Goal: Task Accomplishment & Management: Complete application form

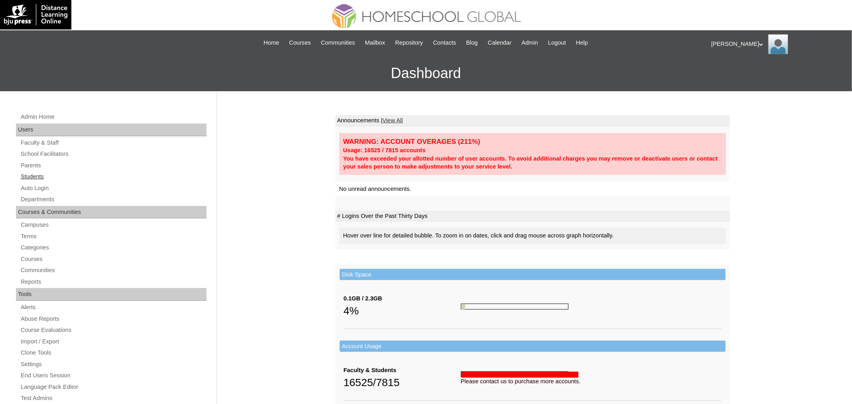
click at [37, 174] on link "Students" at bounding box center [113, 177] width 187 height 10
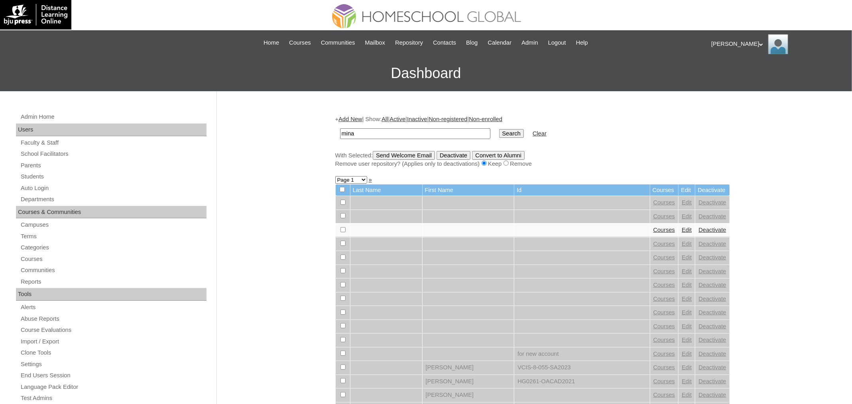
type input "mina"
click at [499, 129] on input "Search" at bounding box center [511, 133] width 25 height 9
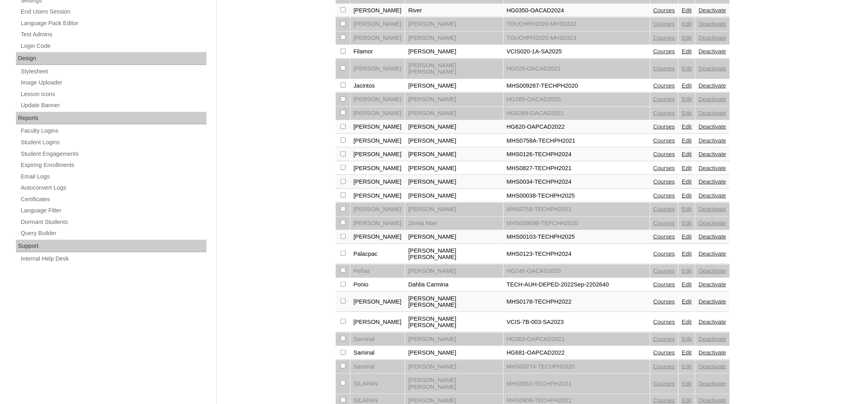
scroll to position [370, 0]
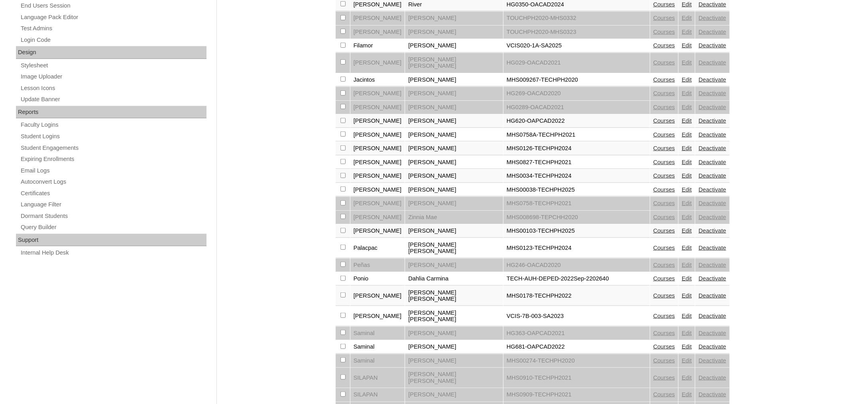
click at [654, 145] on link "Courses" at bounding box center [665, 148] width 22 height 6
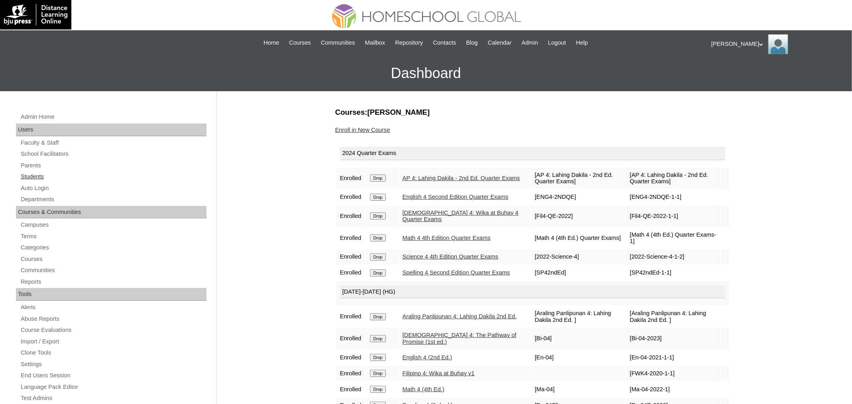
click at [35, 173] on link "Students" at bounding box center [113, 177] width 187 height 10
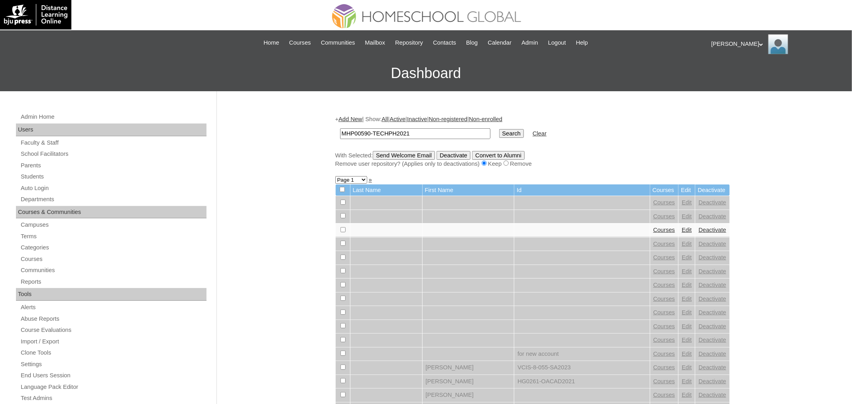
type input "MHP00590-TECHPH2021"
click at [499, 129] on input "Search" at bounding box center [511, 133] width 25 height 9
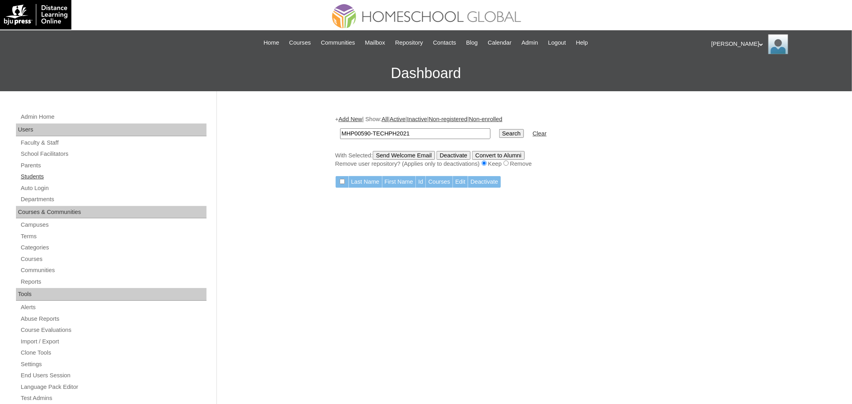
click at [37, 174] on link "Students" at bounding box center [113, 177] width 187 height 10
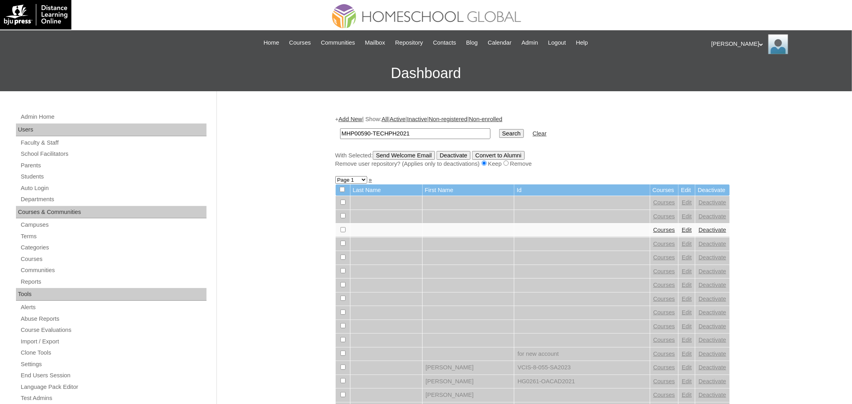
type input "MHP00590-TECHPH2021"
click at [499, 129] on input "Search" at bounding box center [511, 133] width 25 height 9
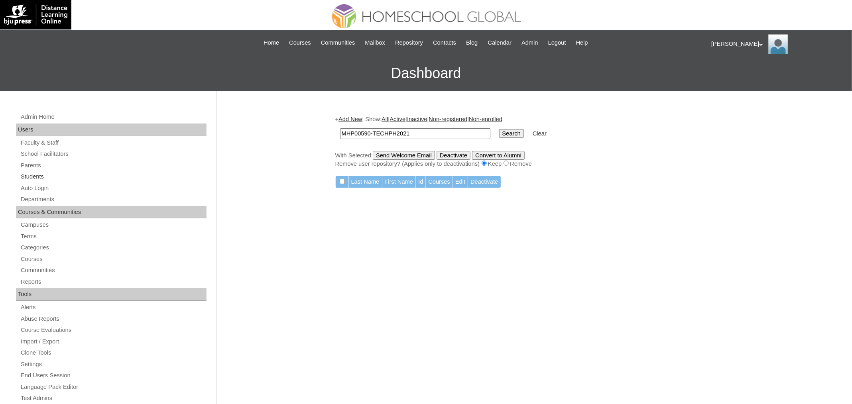
click at [47, 177] on link "Students" at bounding box center [113, 177] width 187 height 10
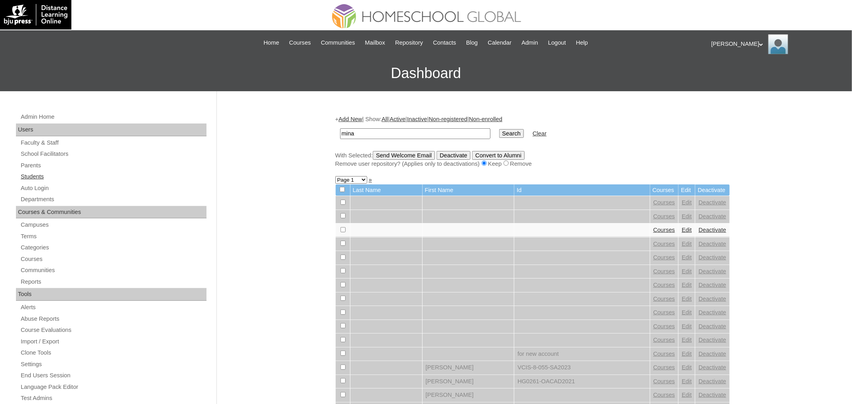
type input "mina"
click at [499, 129] on input "Search" at bounding box center [511, 133] width 25 height 9
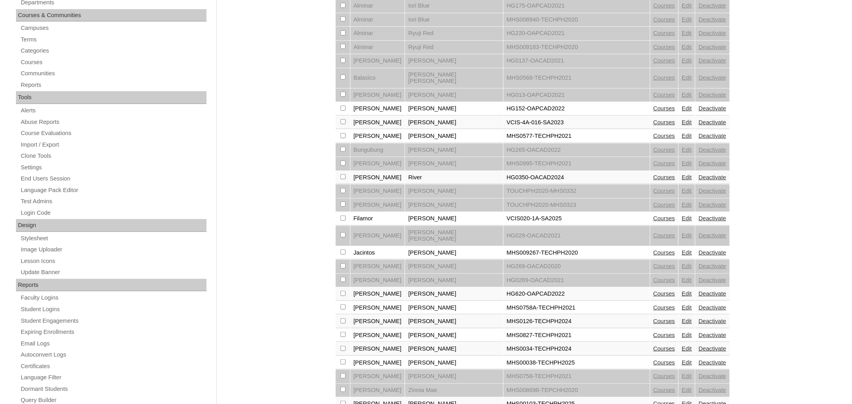
scroll to position [208, 0]
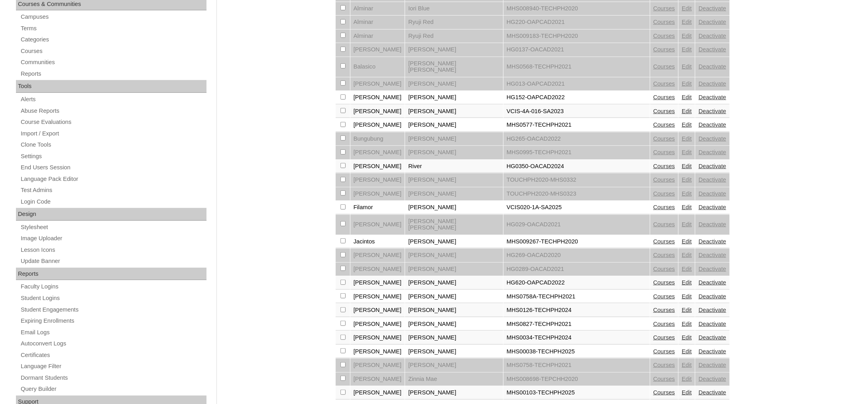
click at [654, 307] on link "Courses" at bounding box center [665, 310] width 22 height 6
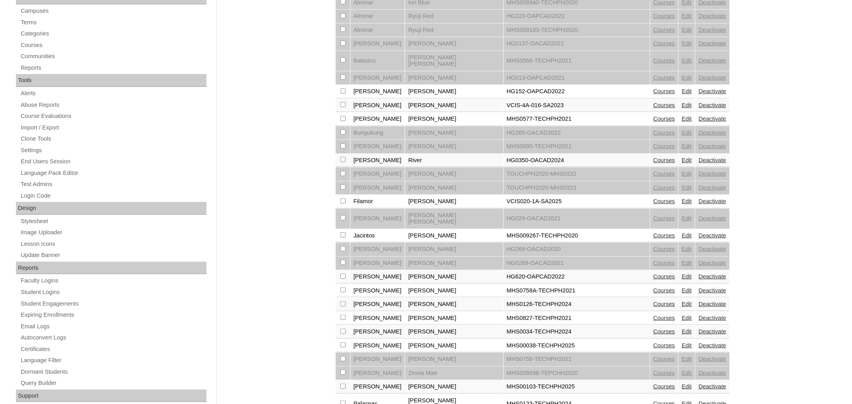
scroll to position [288, 0]
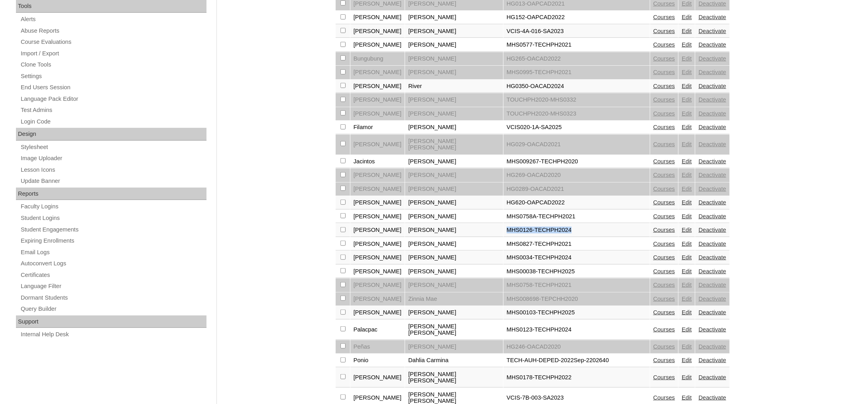
drag, startPoint x: 548, startPoint y: 210, endPoint x: 473, endPoint y: 211, distance: 75.0
click at [504, 224] on td "MHS0126-TECHPH2024" at bounding box center [577, 231] width 146 height 14
copy td "MHS0126-TECHPH2024"
click at [654, 213] on link "Courses" at bounding box center [665, 216] width 22 height 6
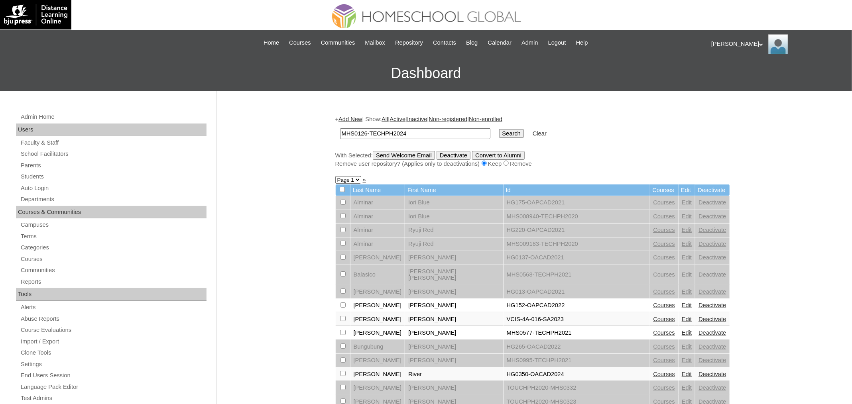
type input "MHS0126-TECHPH2024"
click at [499, 129] on input "Search" at bounding box center [511, 133] width 25 height 9
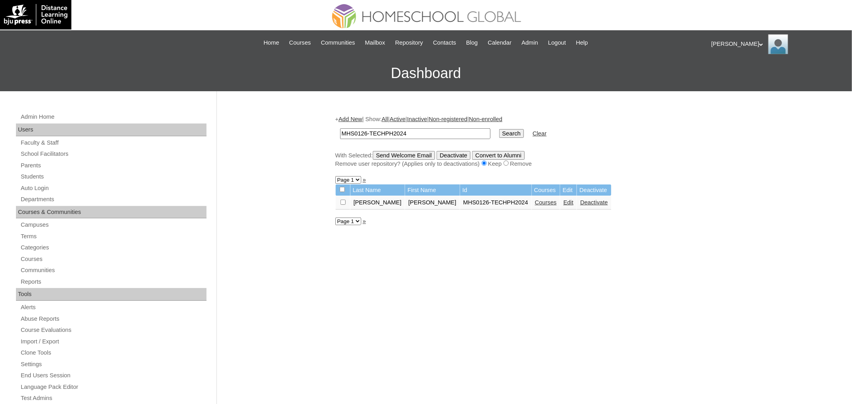
click at [499, 129] on input "Search" at bounding box center [511, 133] width 25 height 9
click at [535, 204] on link "Courses" at bounding box center [546, 202] width 22 height 6
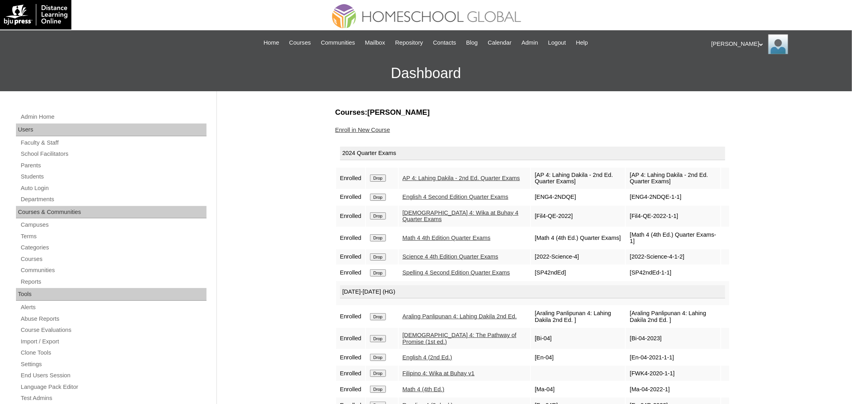
click at [380, 178] on input "Drop" at bounding box center [378, 178] width 16 height 7
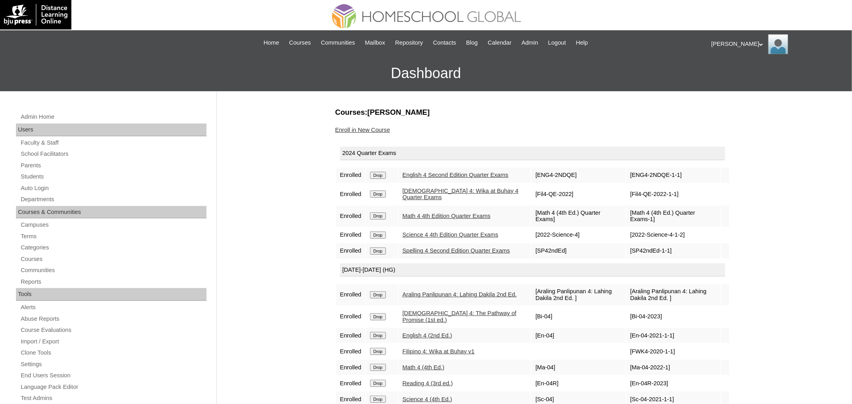
click at [386, 177] on input "Drop" at bounding box center [378, 175] width 16 height 7
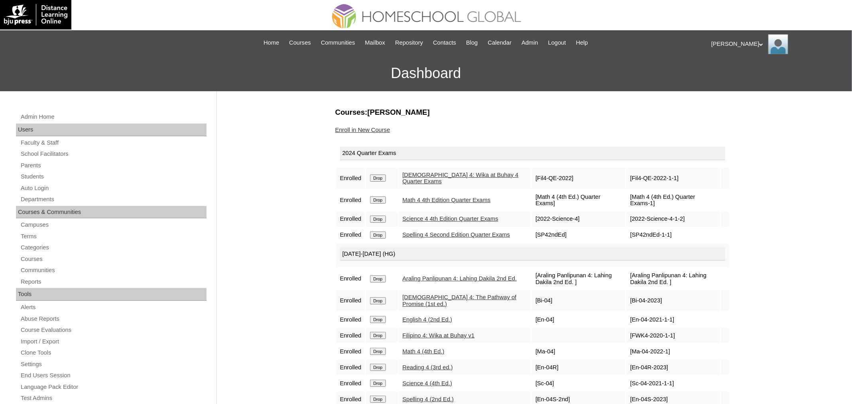
click at [376, 177] on input "Drop" at bounding box center [378, 178] width 16 height 7
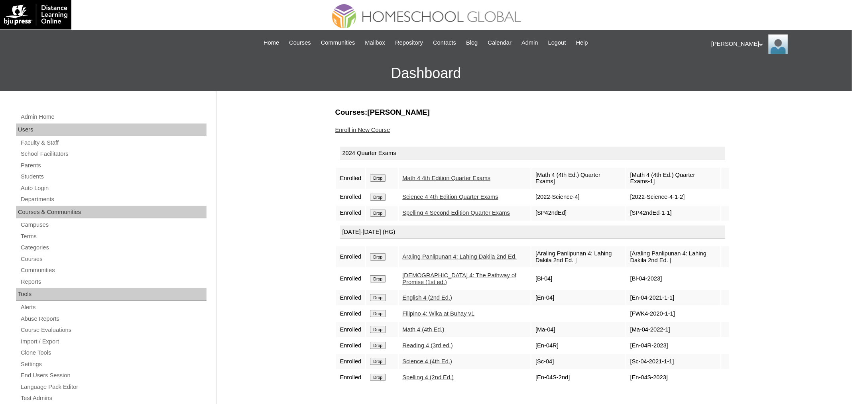
click at [384, 178] on input "Drop" at bounding box center [378, 178] width 16 height 7
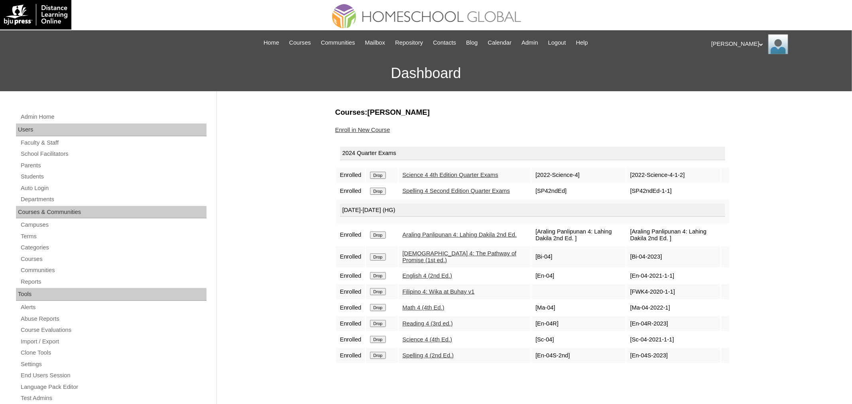
click at [382, 178] on input "Drop" at bounding box center [378, 175] width 16 height 7
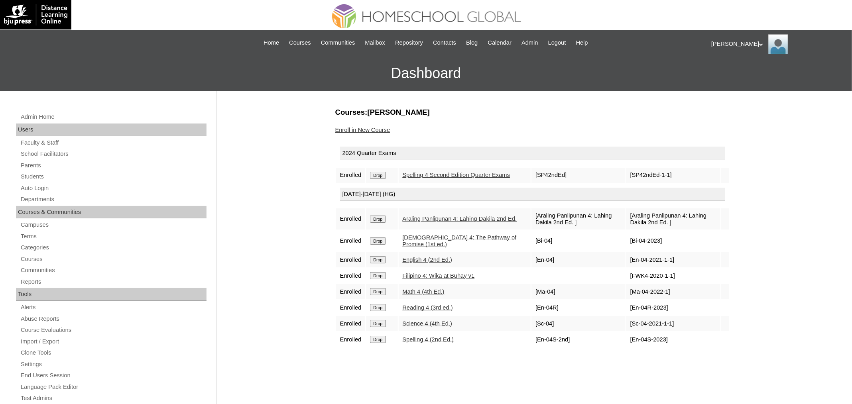
click at [386, 178] on input "Drop" at bounding box center [378, 175] width 16 height 7
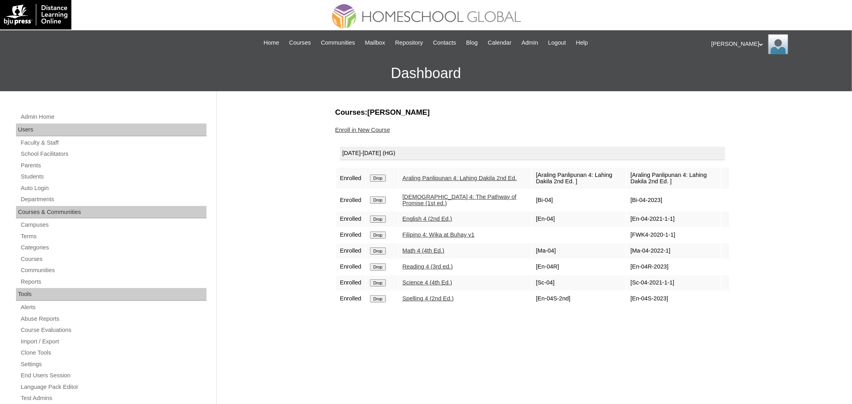
click at [384, 177] on input "Drop" at bounding box center [378, 178] width 16 height 7
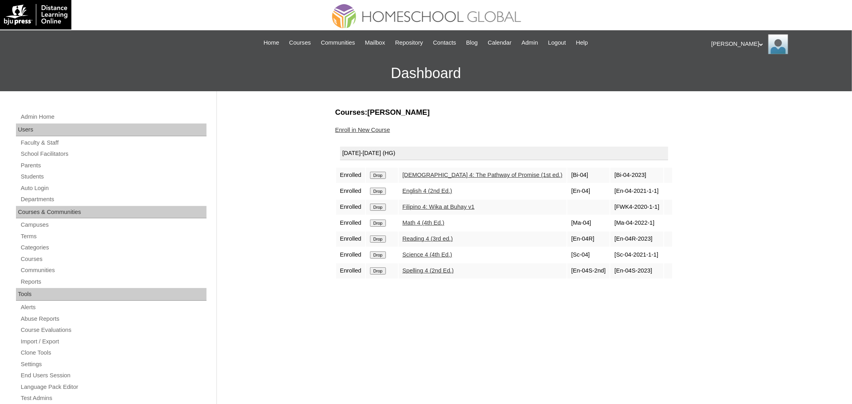
click at [378, 174] on input "Drop" at bounding box center [378, 175] width 16 height 7
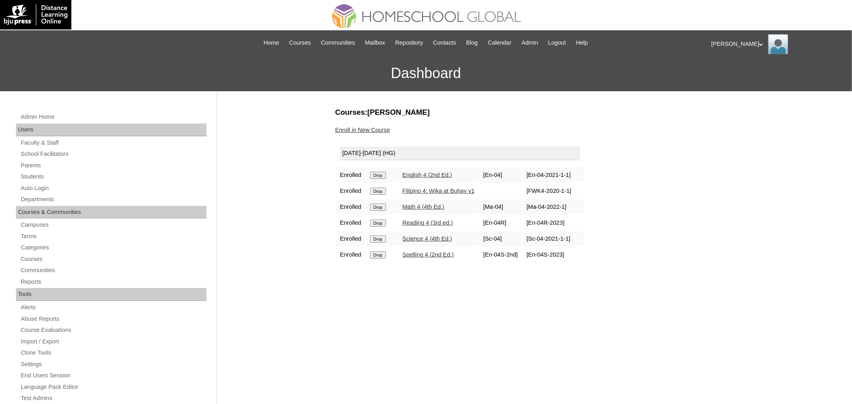
click at [382, 172] on input "Drop" at bounding box center [378, 175] width 16 height 7
click at [380, 176] on input "Drop" at bounding box center [378, 175] width 16 height 7
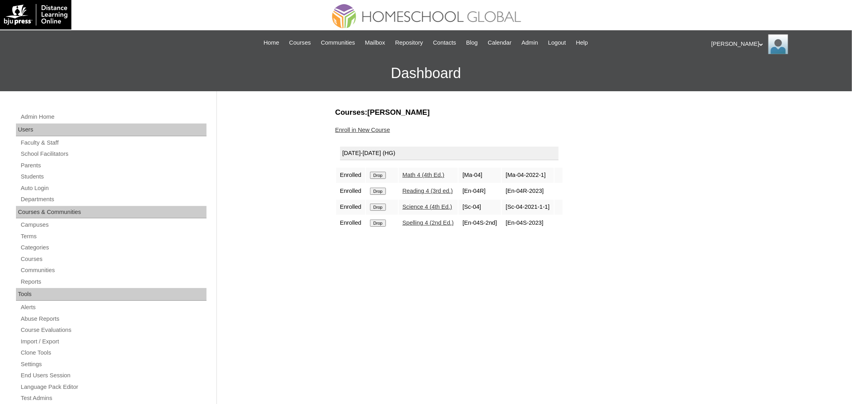
click at [382, 175] on input "Drop" at bounding box center [378, 175] width 16 height 7
click at [383, 173] on input "Drop" at bounding box center [378, 175] width 16 height 7
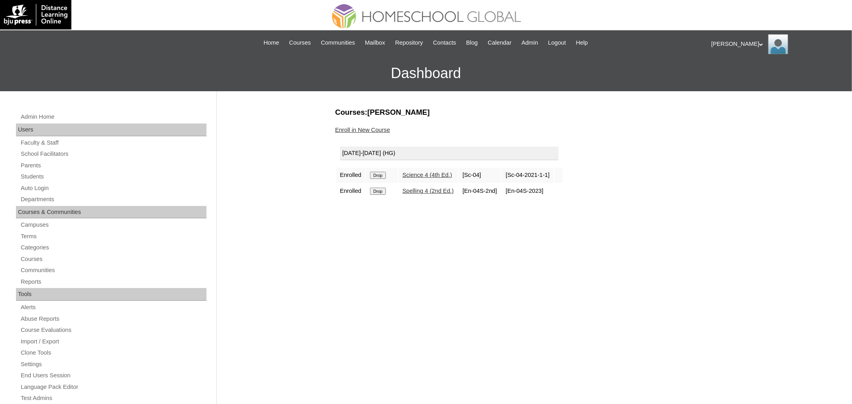
click at [382, 175] on input "Drop" at bounding box center [378, 175] width 16 height 7
click at [382, 172] on input "Drop" at bounding box center [378, 175] width 16 height 7
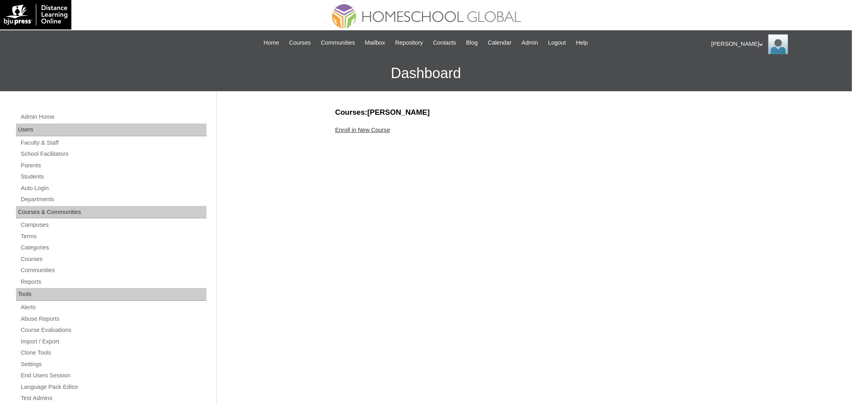
click at [386, 130] on link "Enroll in New Course" at bounding box center [362, 130] width 55 height 6
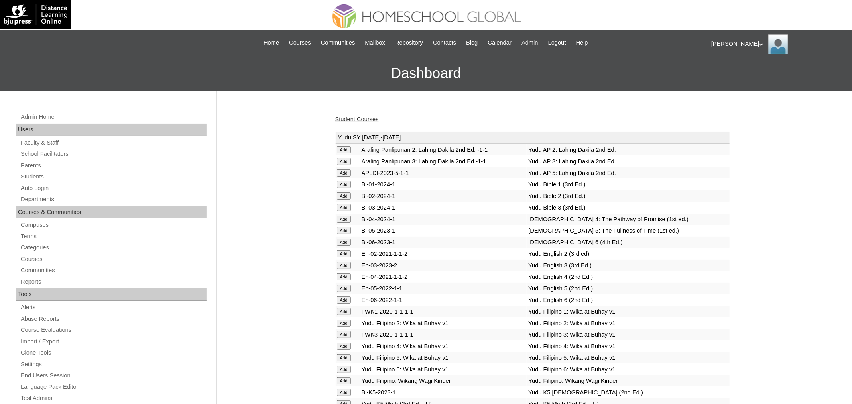
click at [348, 227] on input "Add" at bounding box center [344, 230] width 14 height 7
click at [344, 286] on input "Add" at bounding box center [344, 288] width 14 height 7
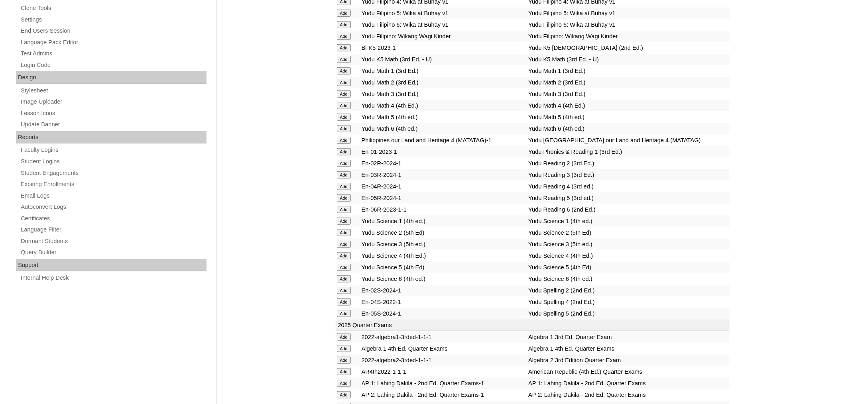
click at [343, 202] on input "Add" at bounding box center [344, 198] width 14 height 7
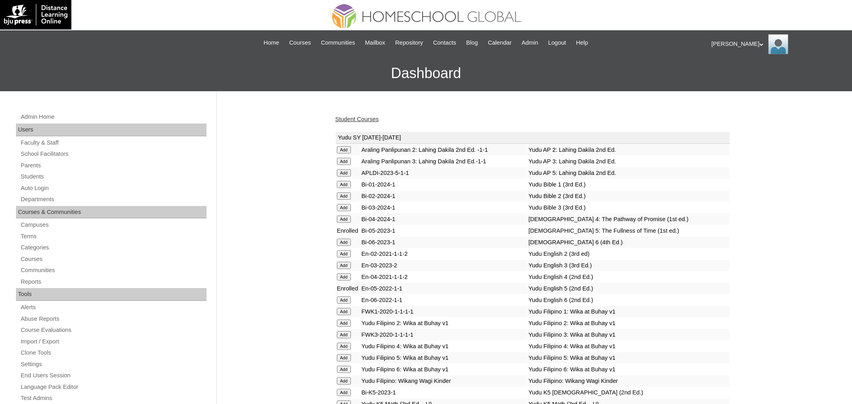
scroll to position [345, 0]
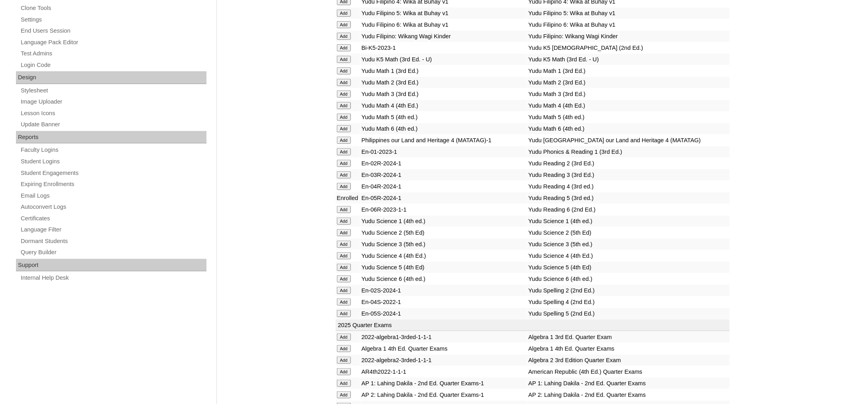
click at [342, 317] on input "Add" at bounding box center [344, 313] width 14 height 7
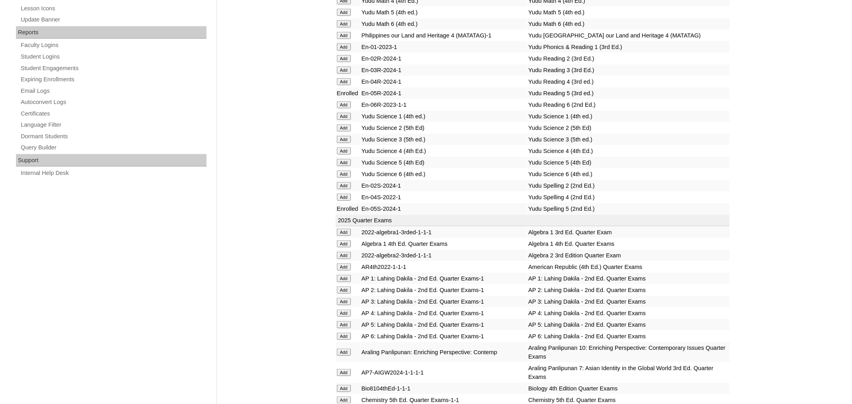
scroll to position [435, 0]
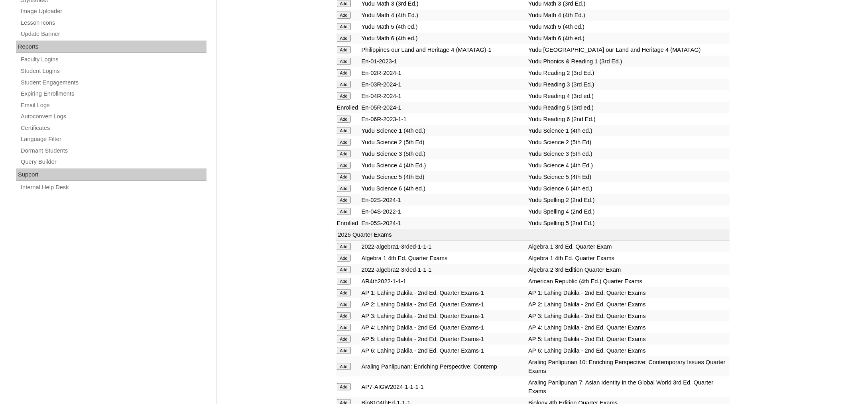
click at [342, 23] on input "Add" at bounding box center [344, 26] width 14 height 7
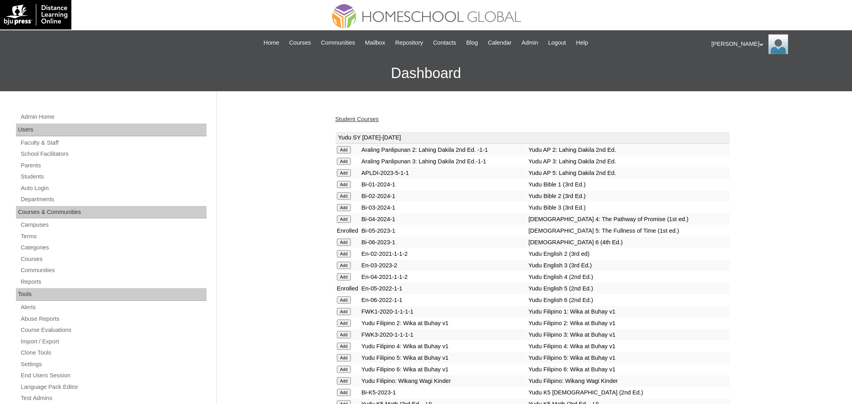
scroll to position [256, 0]
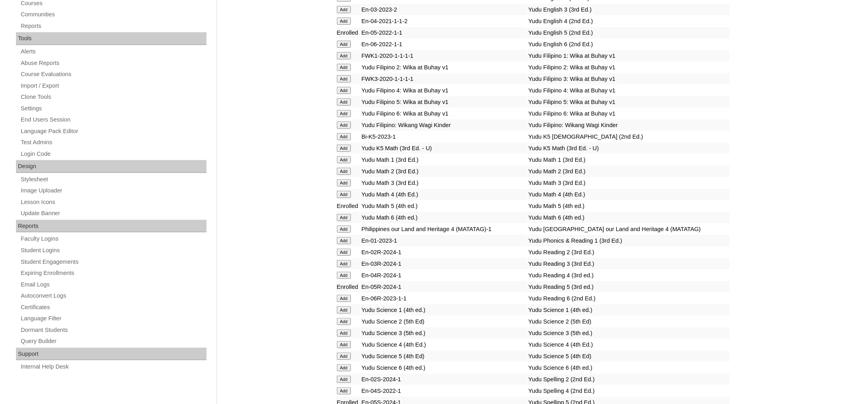
click at [346, 359] on input "Add" at bounding box center [344, 356] width 14 height 7
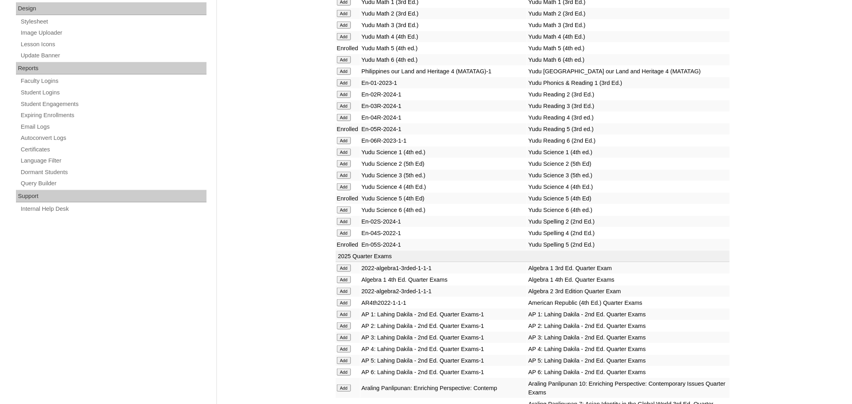
scroll to position [153, 0]
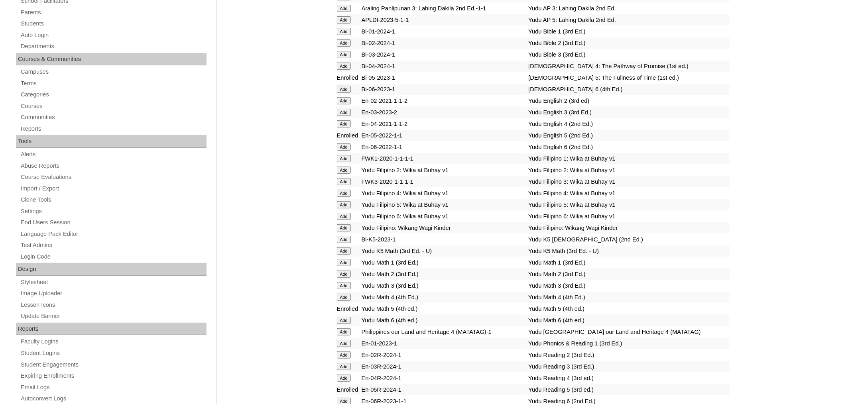
click at [347, 201] on input "Add" at bounding box center [344, 204] width 14 height 7
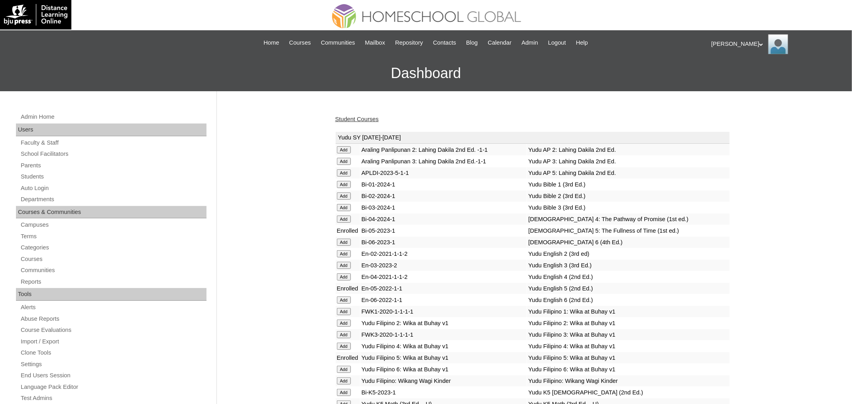
click at [345, 173] on input "Add" at bounding box center [344, 172] width 14 height 7
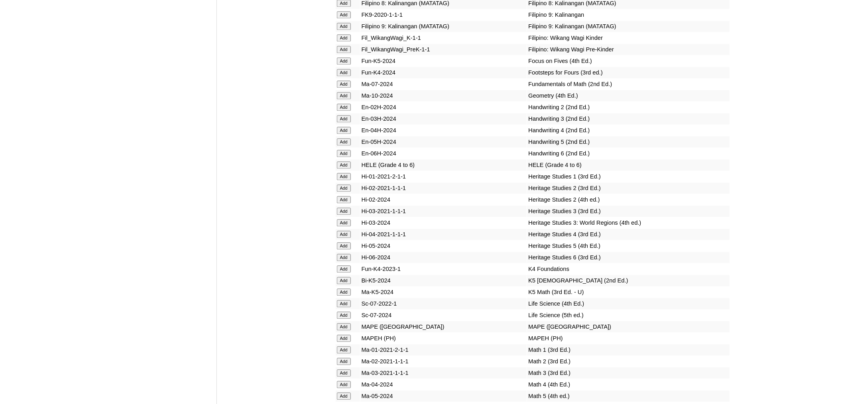
click at [345, 169] on input "Add" at bounding box center [344, 165] width 14 height 7
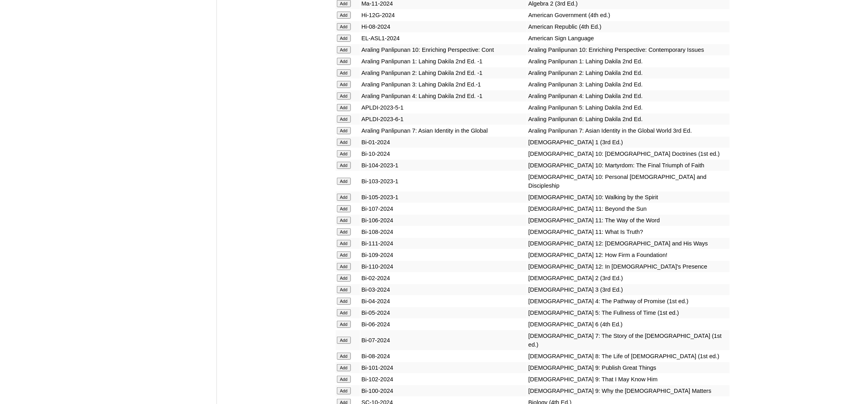
scroll to position [1706, 0]
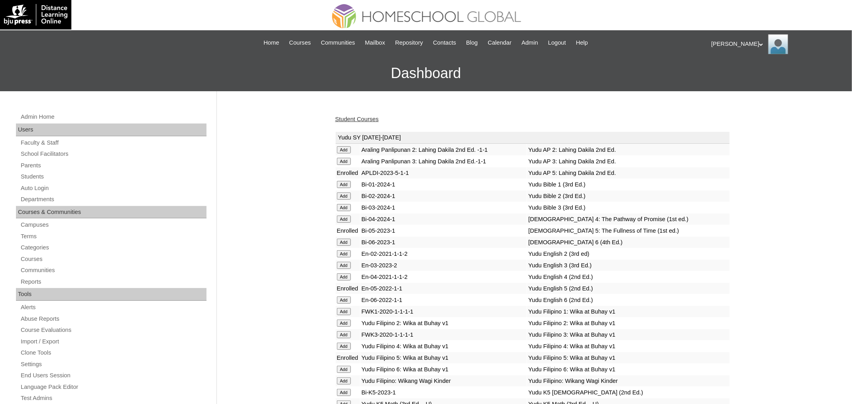
scroll to position [2795, 0]
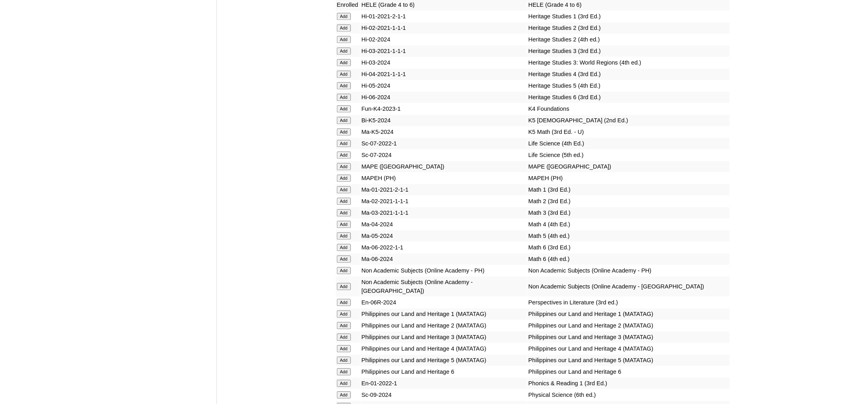
click at [344, 182] on input "Add" at bounding box center [344, 178] width 14 height 7
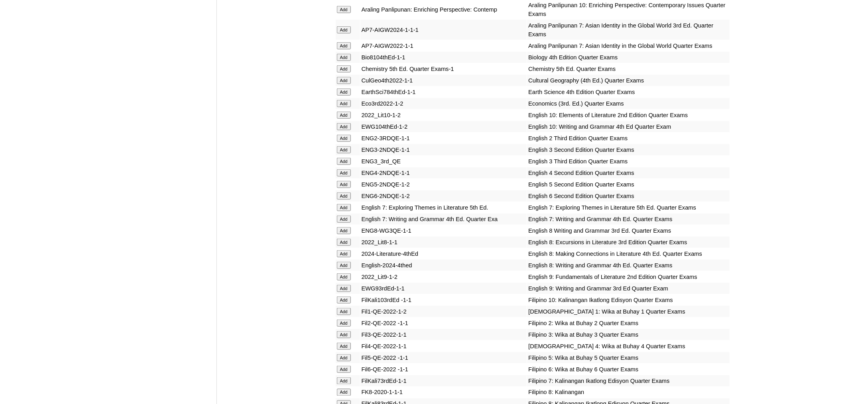
scroll to position [776, 0]
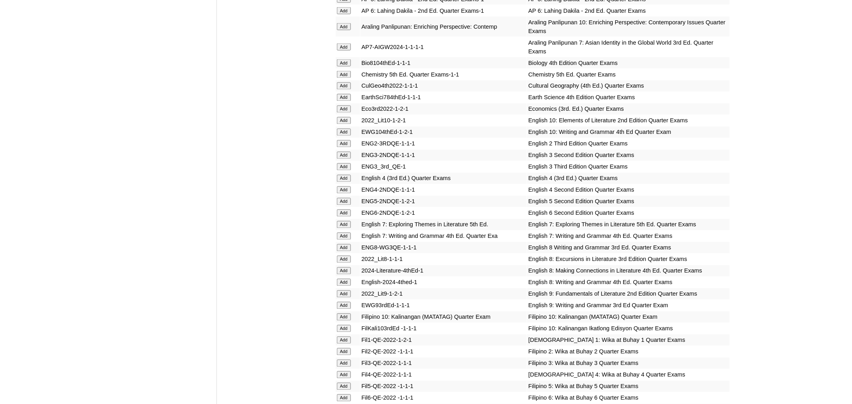
click at [346, 201] on input "Add" at bounding box center [344, 201] width 14 height 7
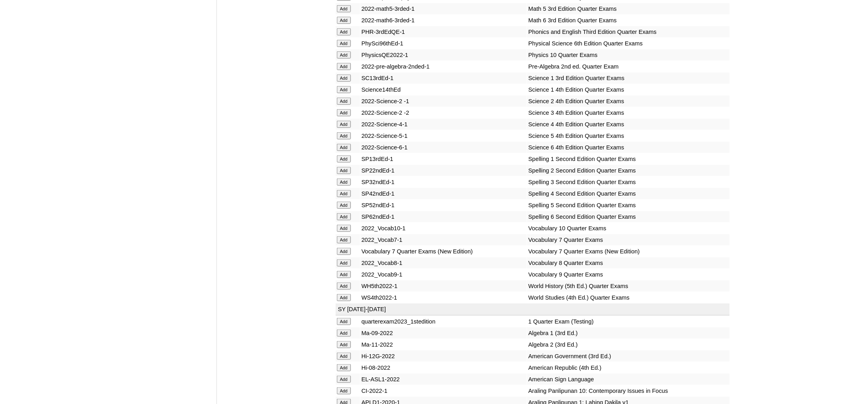
scroll to position [1582, 0]
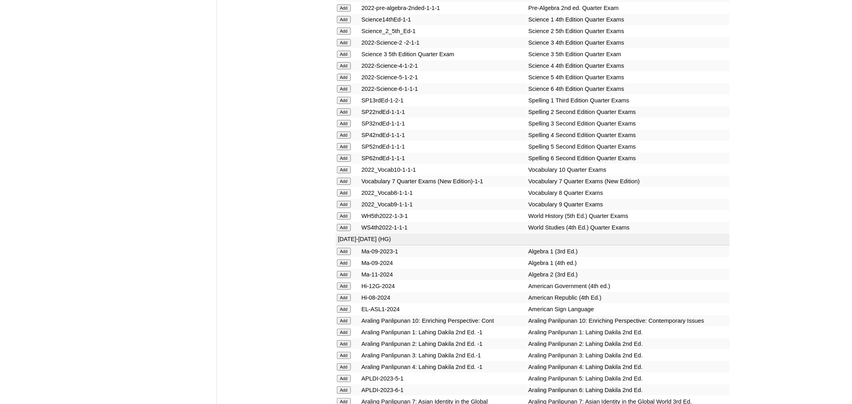
click at [343, 150] on input "Add" at bounding box center [344, 146] width 14 height 7
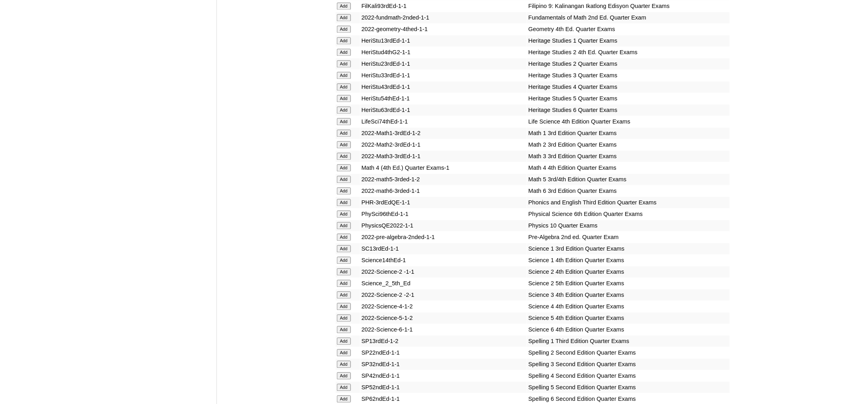
scroll to position [1255, 0]
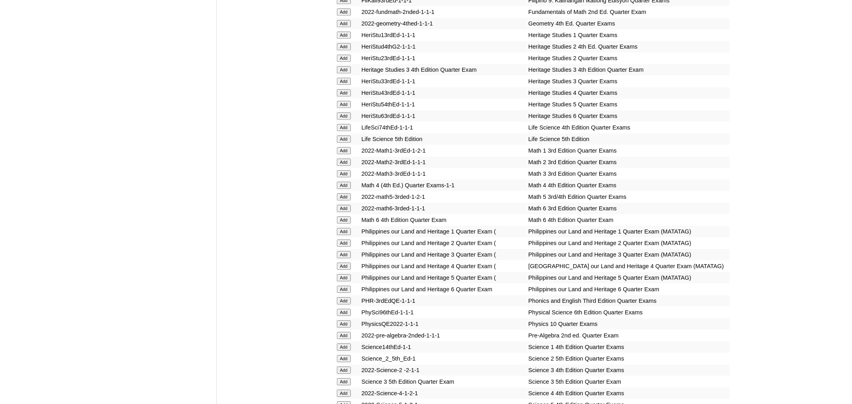
click at [341, 201] on input "Add" at bounding box center [344, 196] width 14 height 7
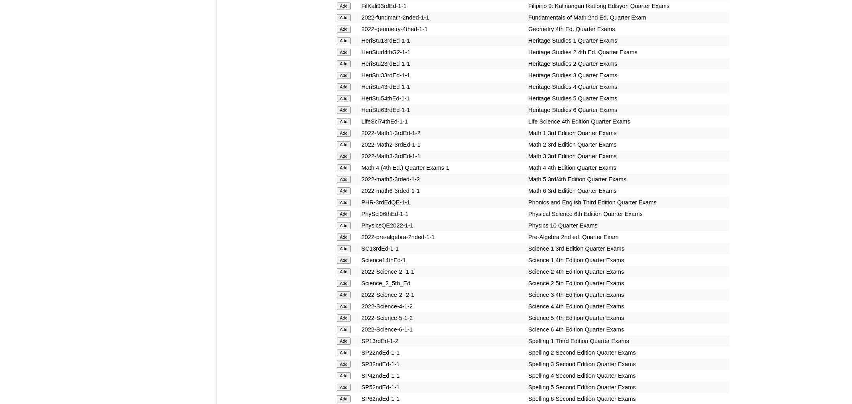
scroll to position [1513, 0]
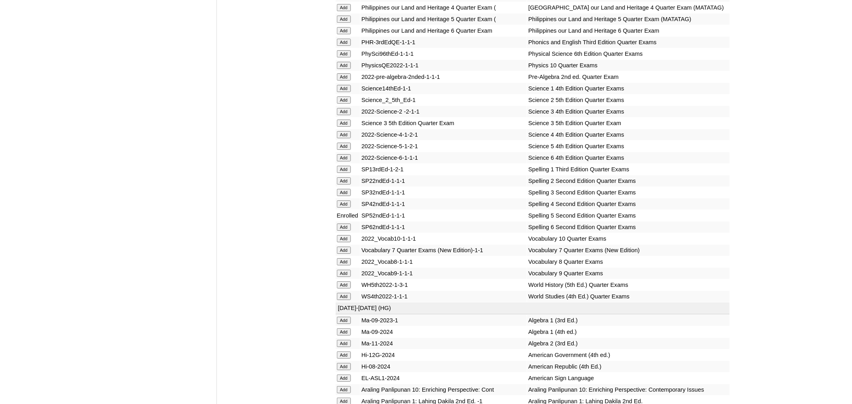
click at [348, 150] on input "Add" at bounding box center [344, 146] width 14 height 7
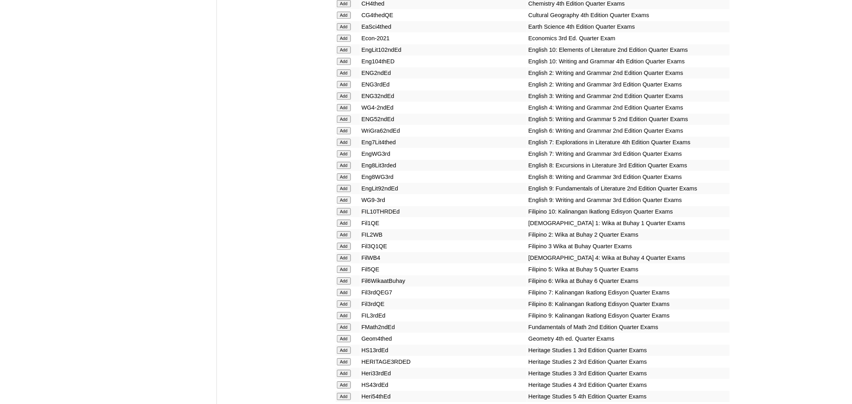
scroll to position [968, 0]
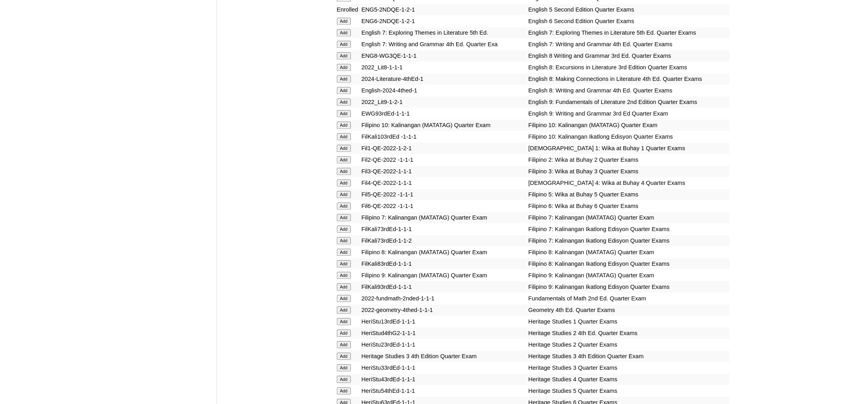
click at [346, 198] on input "Add" at bounding box center [344, 194] width 14 height 7
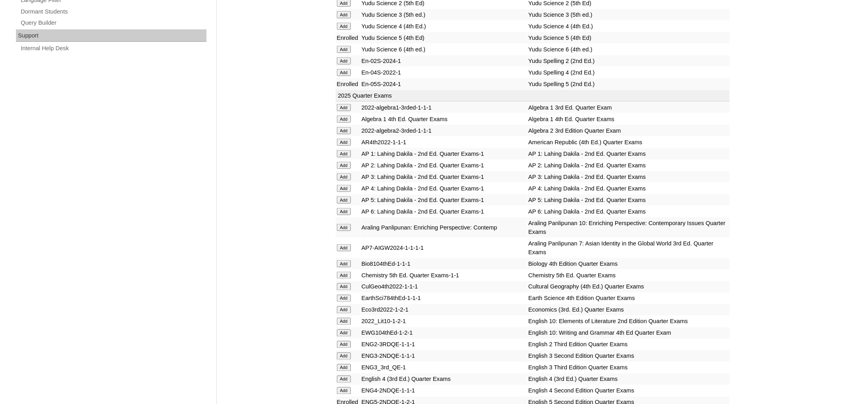
click at [345, 201] on input "Add" at bounding box center [344, 200] width 14 height 7
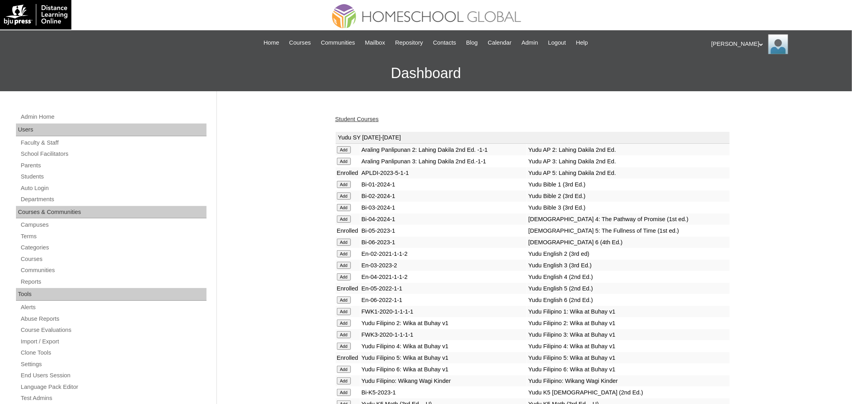
click at [373, 117] on link "Student Courses" at bounding box center [356, 119] width 43 height 6
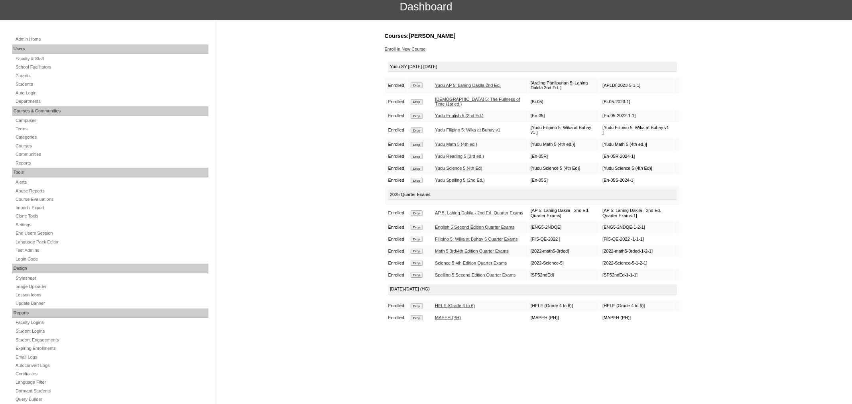
scroll to position [64, 0]
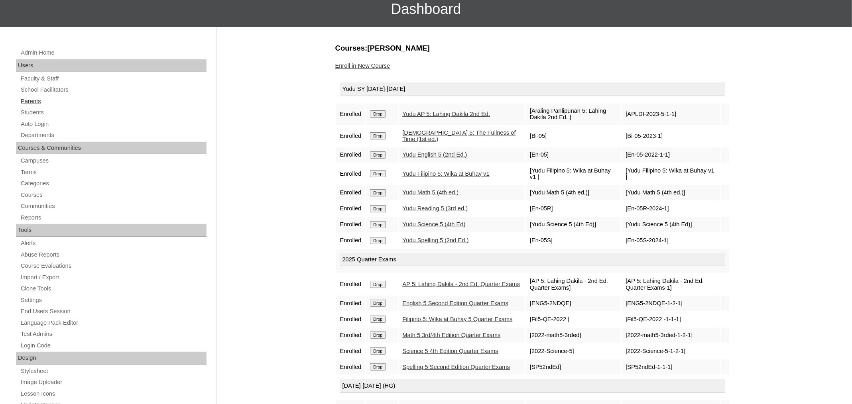
click at [36, 101] on link "Parents" at bounding box center [113, 102] width 187 height 10
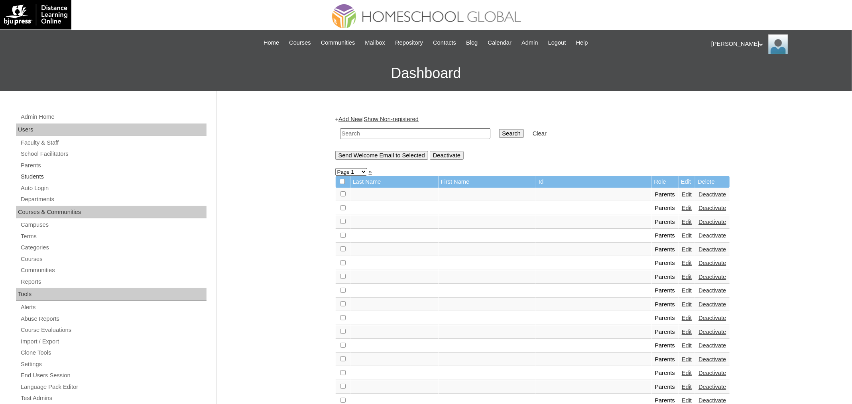
click at [45, 178] on link "Students" at bounding box center [113, 177] width 187 height 10
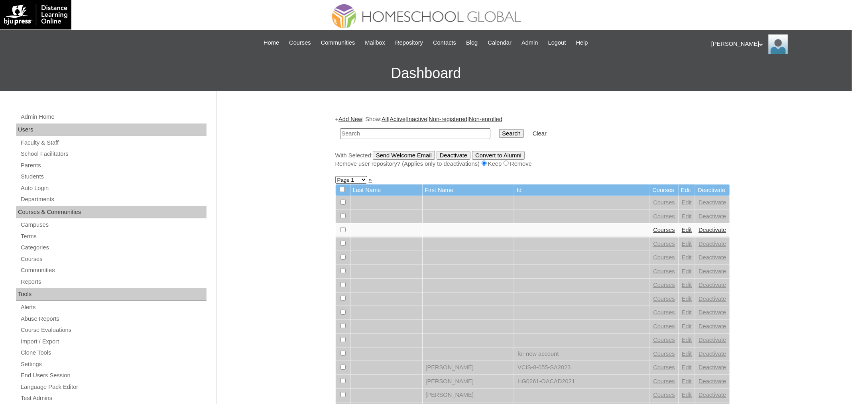
click at [352, 120] on link "Add New" at bounding box center [351, 119] width 24 height 6
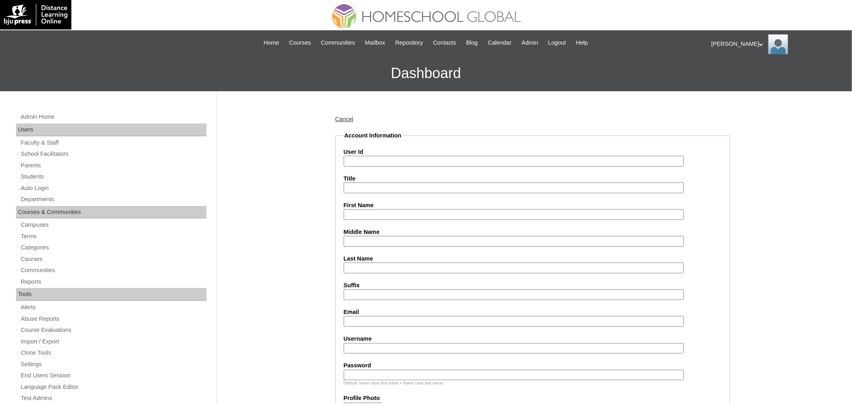
click at [378, 162] on input "User Id" at bounding box center [514, 161] width 340 height 11
paste input "MHS00199-TECHPH2025"
type input "MHS00199-TECHPH2025"
click at [397, 214] on input "First Name" at bounding box center [514, 214] width 340 height 11
paste input "Loise"
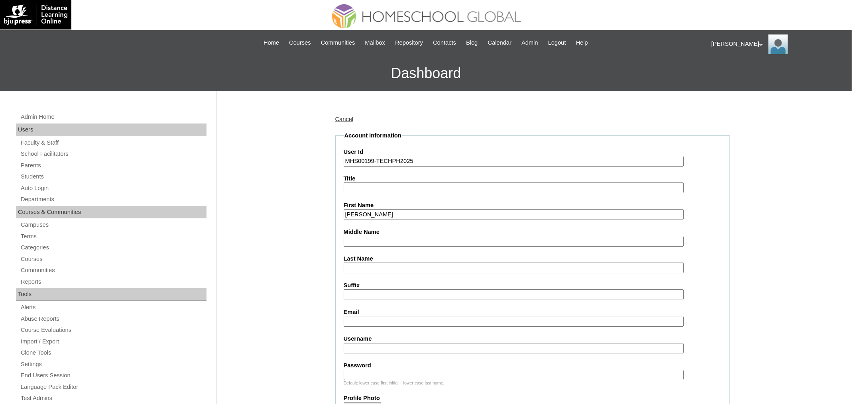
type input "Loise"
click at [378, 270] on input "Last Name" at bounding box center [514, 268] width 340 height 11
paste input "[PERSON_NAME]"
type input "[PERSON_NAME]"
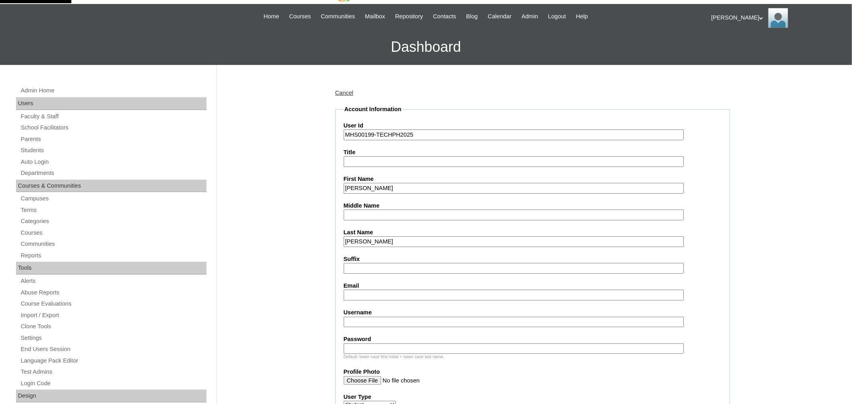
scroll to position [40, 0]
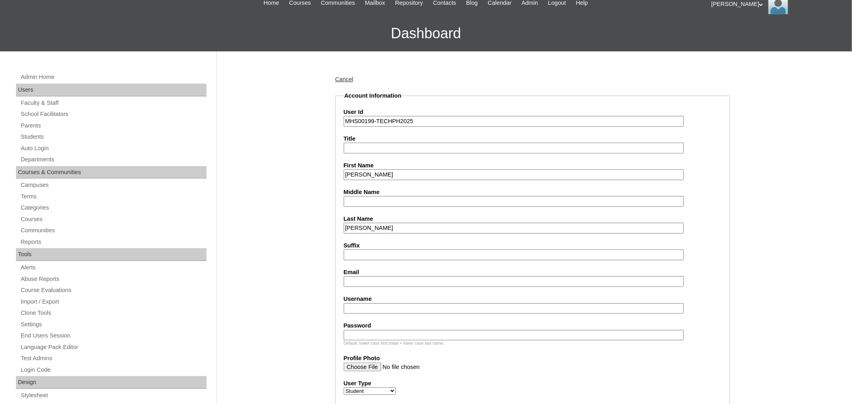
click at [380, 303] on input "Username" at bounding box center [514, 308] width 340 height 11
paste input "loisemina"
type input "loisemina"
click at [384, 330] on input "Password" at bounding box center [514, 335] width 340 height 11
paste input "210009787"
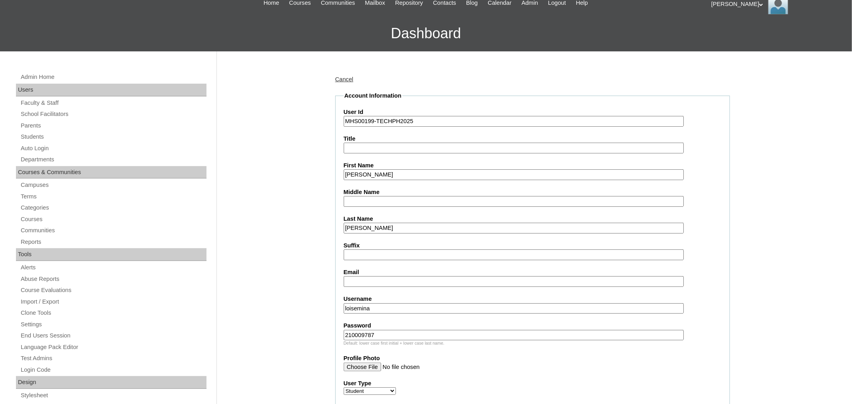
type input "210009787"
click at [386, 278] on input "Email" at bounding box center [514, 281] width 340 height 11
paste input "[EMAIL_ADDRESS][DOMAIN_NAME]"
type input "[EMAIL_ADDRESS][DOMAIN_NAME]"
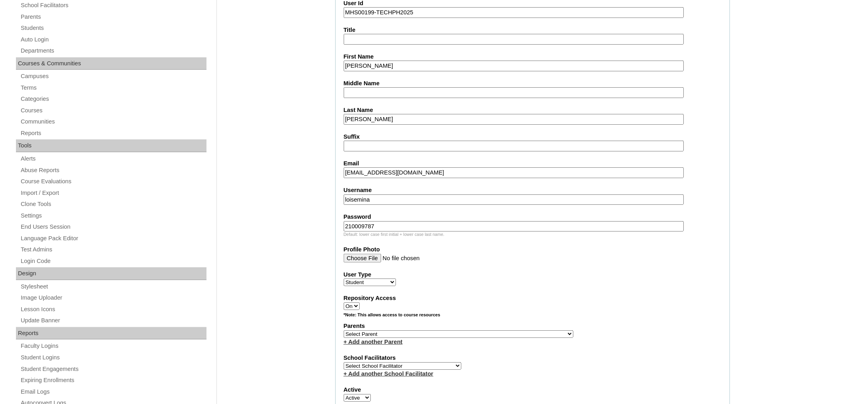
scroll to position [162, 0]
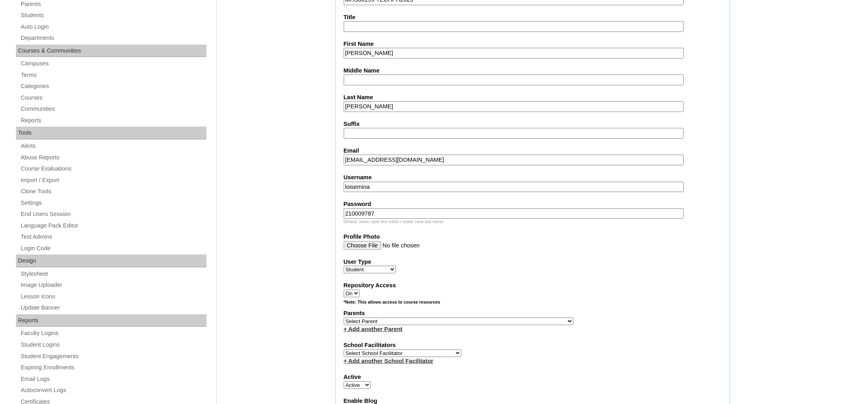
click at [402, 318] on select "Select Parent , , , , , , , , , , , , , , , , , , , , , , , , , , , , , , , , ,…" at bounding box center [459, 322] width 230 height 8
click at [445, 318] on select "Select Parent , , , , , , , , , , , , , , , , , , , , , , , , , , , , , , , , ,…" at bounding box center [459, 322] width 230 height 8
click at [417, 318] on select "Select Parent , , , , , , , , , , , , , , , , , , , , , , , , , , , , , , , , ,…" at bounding box center [459, 322] width 230 height 8
click at [425, 318] on select "Select Parent , , , , , , , , , , , , , , , , , , , , , , , , , , , , , , , , ,…" at bounding box center [459, 322] width 230 height 8
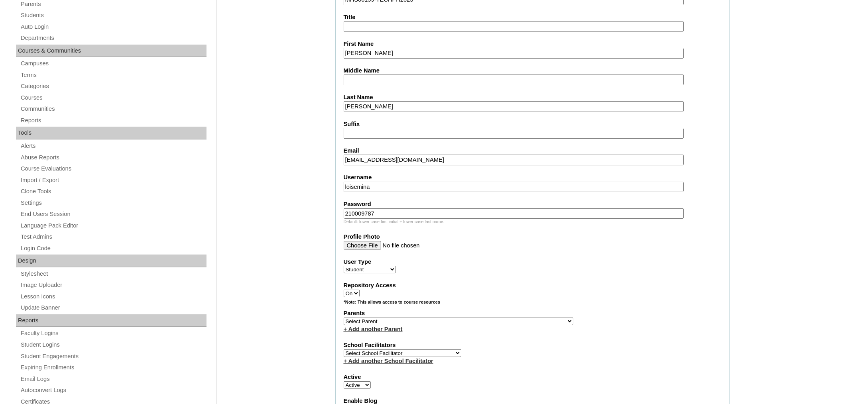
click at [412, 318] on select "Select Parent , , , , , , , , , , , , , , , , , , , , , , , , , , , , , , , , ,…" at bounding box center [459, 322] width 230 height 8
click at [371, 318] on select "Select Parent , , , , , , , , , , , , , , , , , , , , , , , , , , , , , , , , ,…" at bounding box center [459, 322] width 230 height 8
click at [394, 318] on select "Select Parent , , , , , , , , , , , , , , , , , , , , , , , , , , , , , , , , ,…" at bounding box center [459, 322] width 230 height 8
click at [428, 318] on select "Select Parent , , , , , , , , , , , , , , , , , , , , , , , , , , , , , , , , ,…" at bounding box center [459, 322] width 230 height 8
click at [550, 299] on div "*Note: This allows access to course resources" at bounding box center [533, 304] width 378 height 10
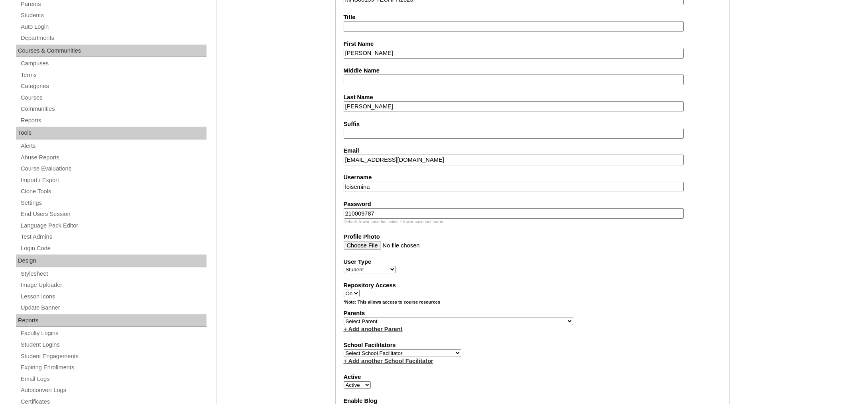
click at [404, 318] on select "Select Parent , , , , , , , , , , , , , , , , , , , , , , , , , , , , , , , , ,…" at bounding box center [459, 322] width 230 height 8
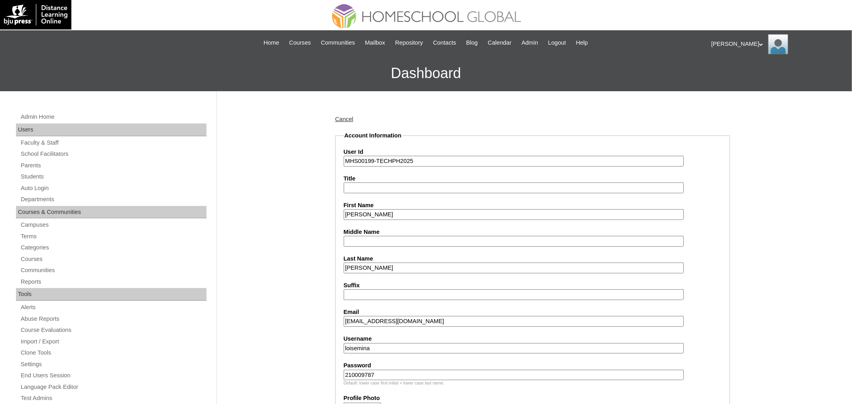
click at [396, 160] on input "MHS00199-TECHPH2025" at bounding box center [514, 161] width 340 height 11
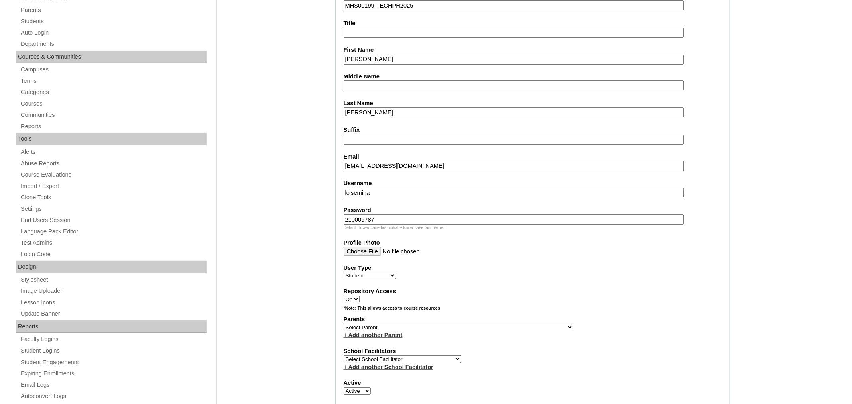
scroll to position [211, 0]
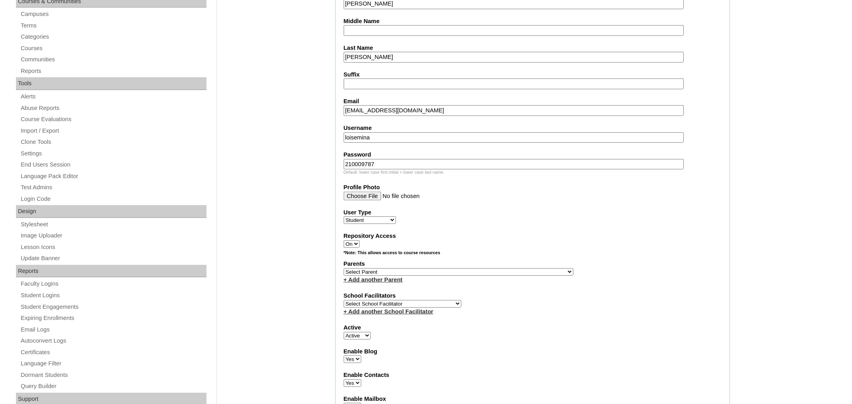
click at [453, 276] on div "+ Add another Parent" at bounding box center [533, 280] width 378 height 8
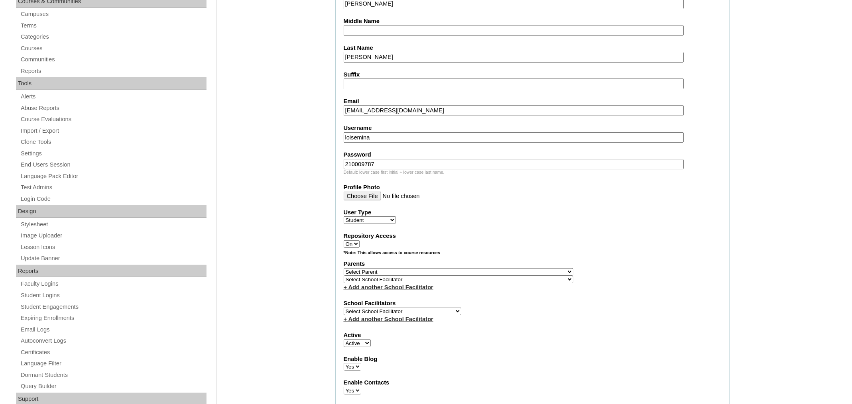
click at [440, 268] on select "Select Parent , , , , , , , , , , , , , , , , , , , , , , , , , , , , , , , , ,…" at bounding box center [459, 272] width 230 height 8
click at [414, 268] on select "Select Parent , , , , , , , , , , , , , , , , , , , , , , , , , , , , , , , , ,…" at bounding box center [459, 272] width 230 height 8
click at [383, 268] on select "Select Parent , , , , , , , , , , , , , , , , , , , , , , , , , , , , , , , , ,…" at bounding box center [459, 272] width 230 height 8
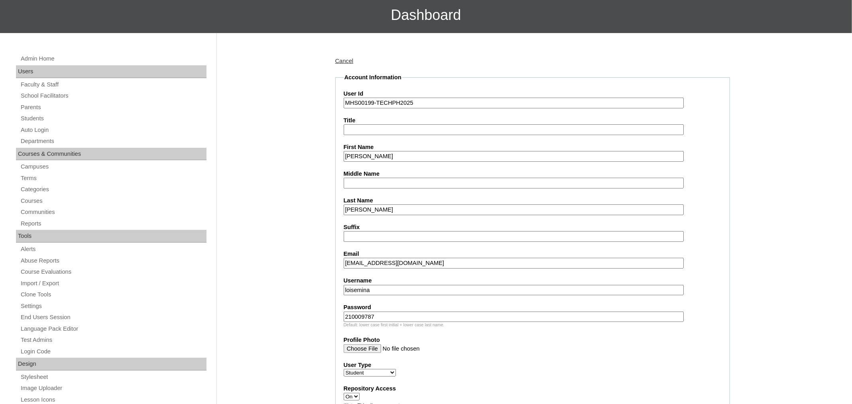
scroll to position [119, 0]
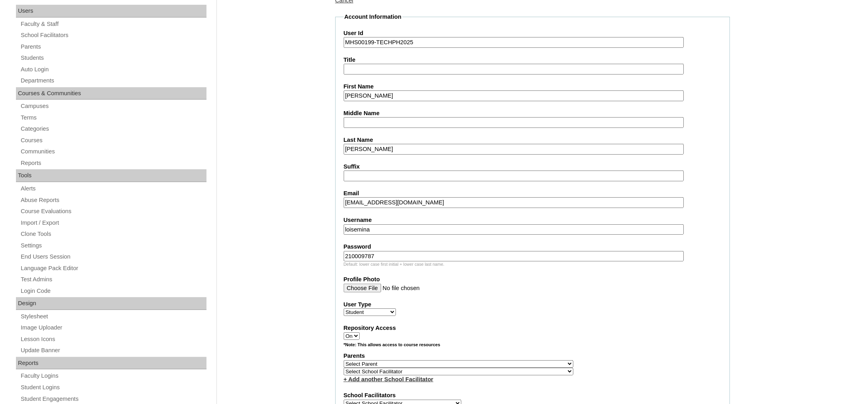
click at [395, 226] on input "loisemina" at bounding box center [514, 230] width 340 height 11
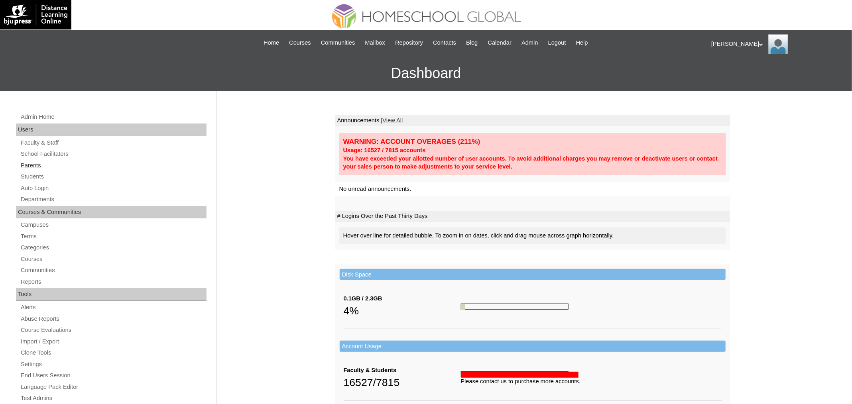
click at [34, 165] on link "Parents" at bounding box center [113, 166] width 187 height 10
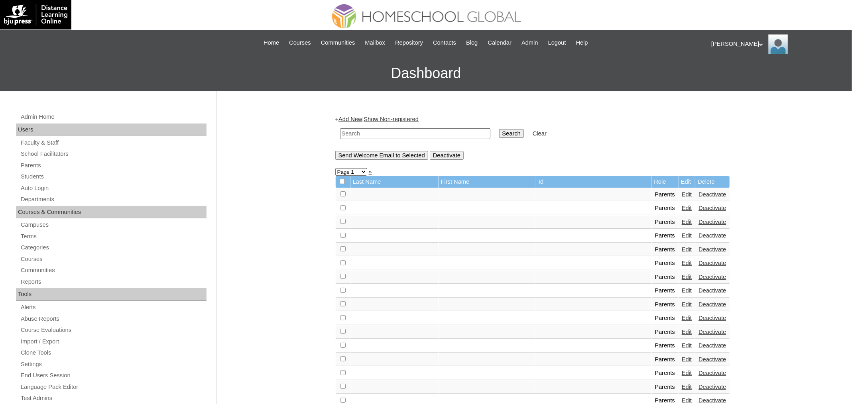
click at [373, 134] on input "text" at bounding box center [415, 133] width 150 height 11
paste input "MHP00590-TECHPH2021"
type input "MHP00590-TECHPH2021"
click at [499, 129] on input "Search" at bounding box center [511, 133] width 25 height 9
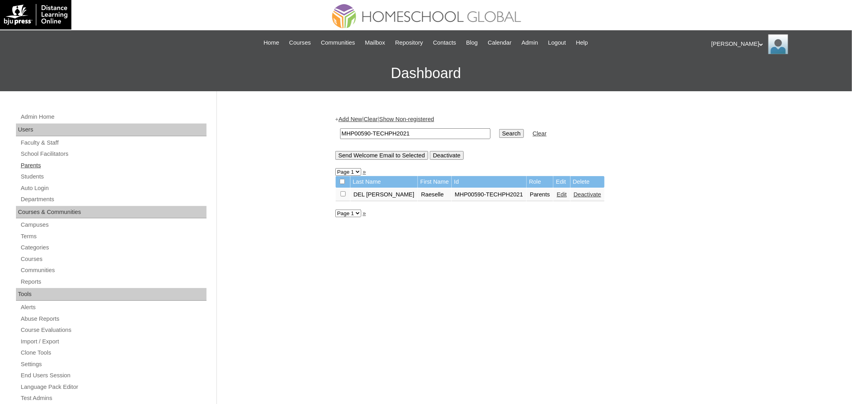
click at [34, 167] on link "Parents" at bounding box center [113, 166] width 187 height 10
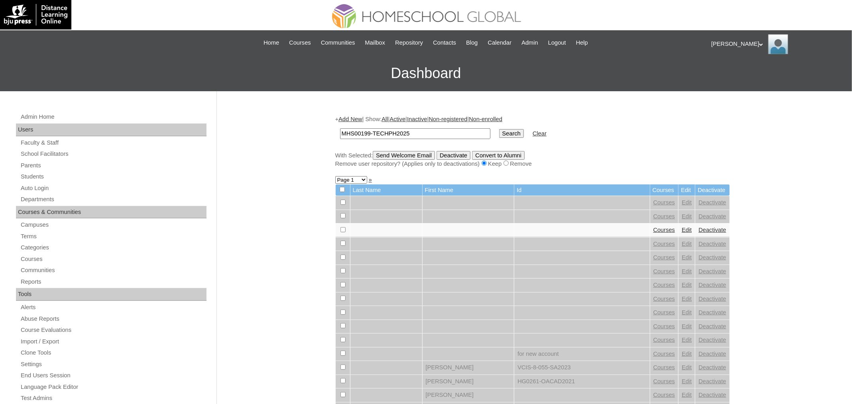
type input "MHS00199-TECHPH2025"
click at [499, 129] on input "Search" at bounding box center [511, 133] width 25 height 9
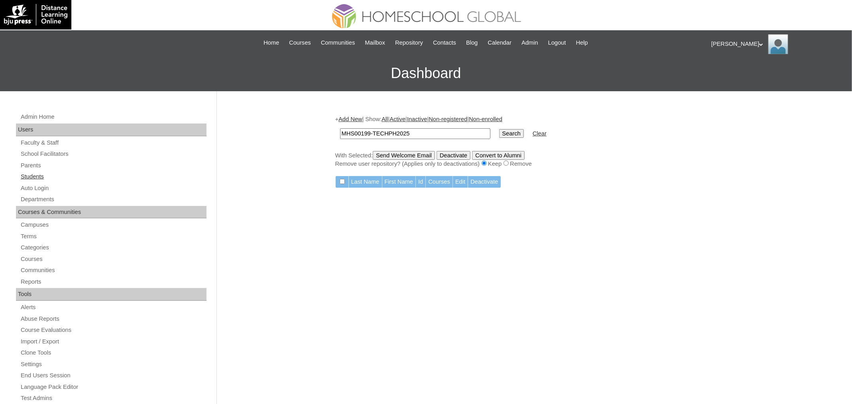
click at [33, 178] on link "Students" at bounding box center [113, 177] width 187 height 10
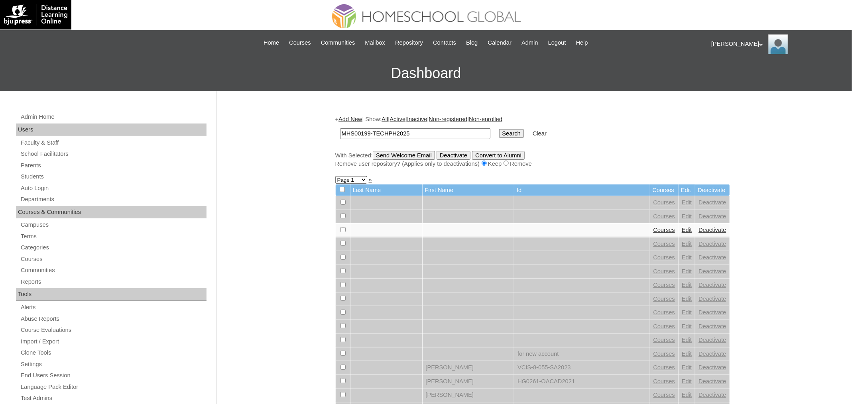
type input "MHS00199-TECHPH2025"
click at [499, 129] on input "Search" at bounding box center [511, 133] width 25 height 9
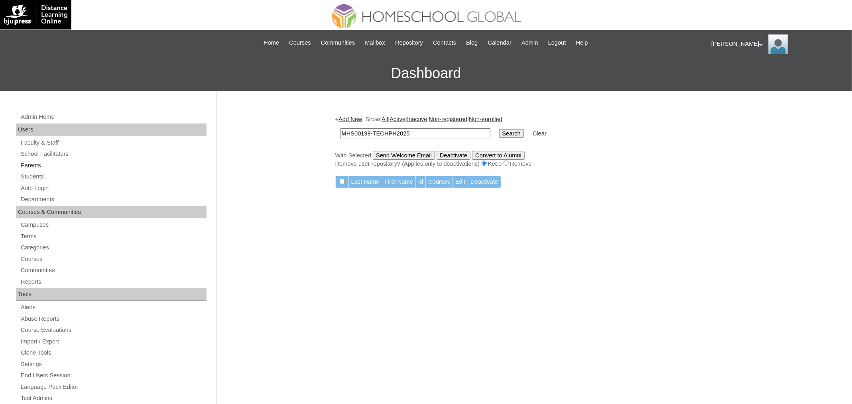
click at [31, 166] on link "Parents" at bounding box center [113, 166] width 187 height 10
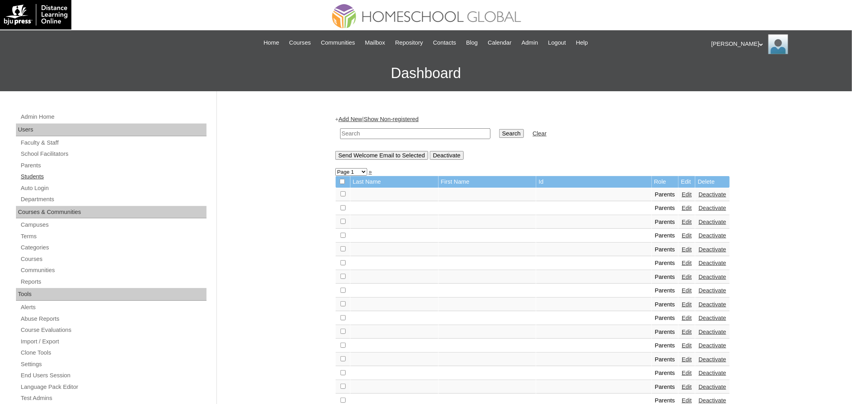
click at [30, 174] on link "Students" at bounding box center [113, 177] width 187 height 10
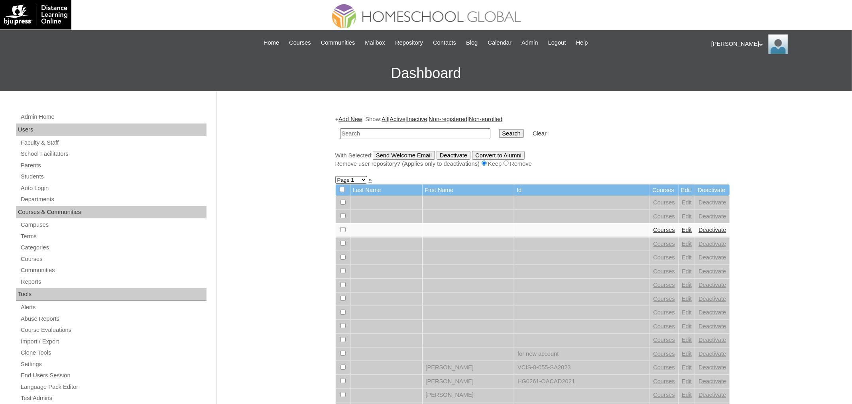
paste input "MHS0851-TECHPH2022"
type input "MHS0851-TECHPH2022"
click at [499, 129] on input "Search" at bounding box center [511, 133] width 25 height 9
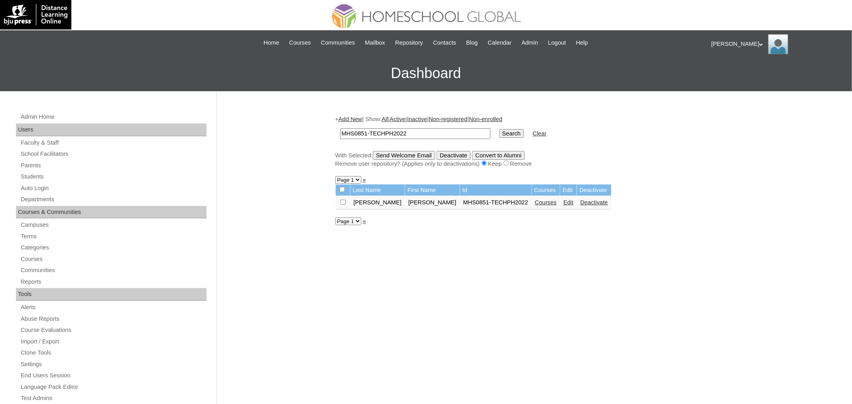
click at [563, 201] on link "Edit" at bounding box center [568, 202] width 10 height 6
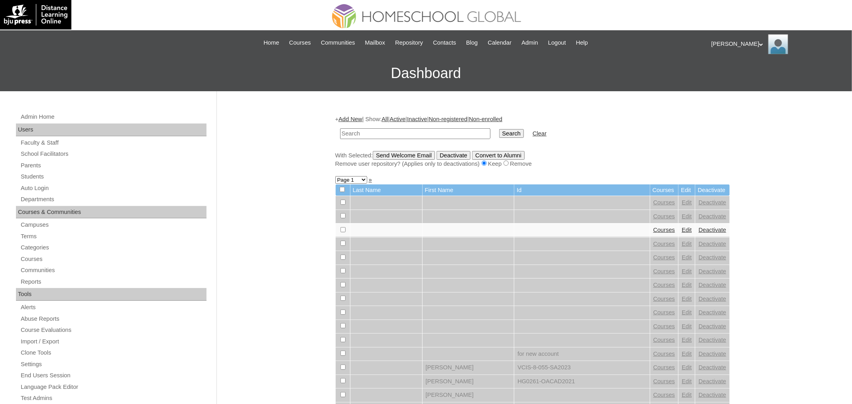
paste input "MHS0126-TECHPH2024"
type input "MHS0126-TECHPH2024"
click at [499, 129] on input "Search" at bounding box center [511, 133] width 25 height 9
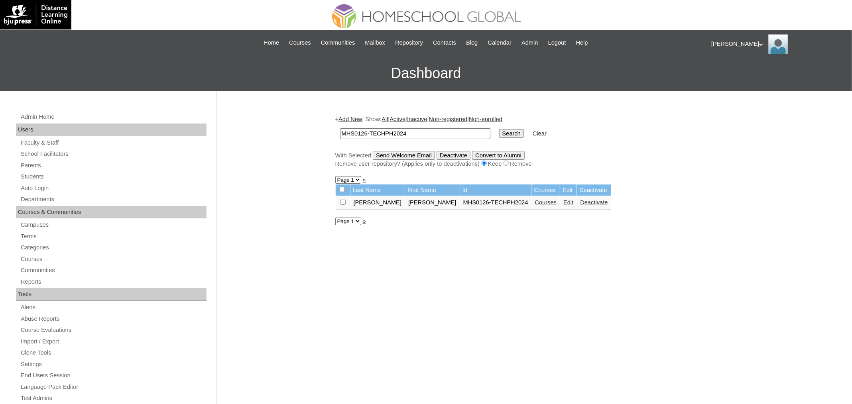
click at [563, 204] on link "Edit" at bounding box center [568, 202] width 10 height 6
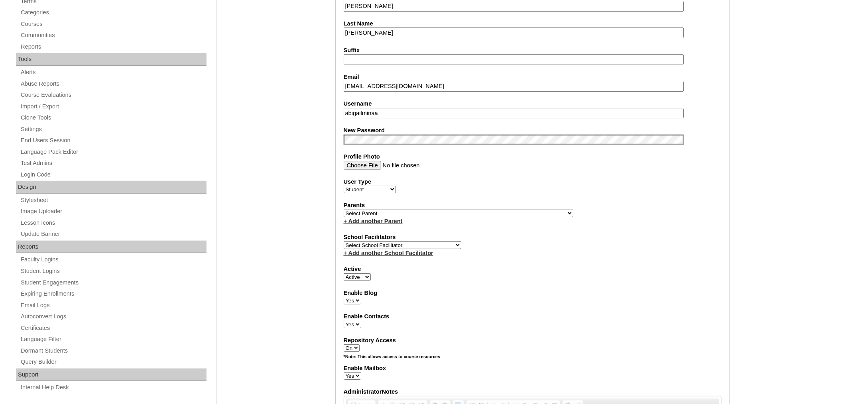
scroll to position [236, 0]
click at [415, 209] on select "Select Parent , , , , , , , , , , , , , , , , , , , , , , , , , , , , , , , , ,…" at bounding box center [459, 213] width 230 height 8
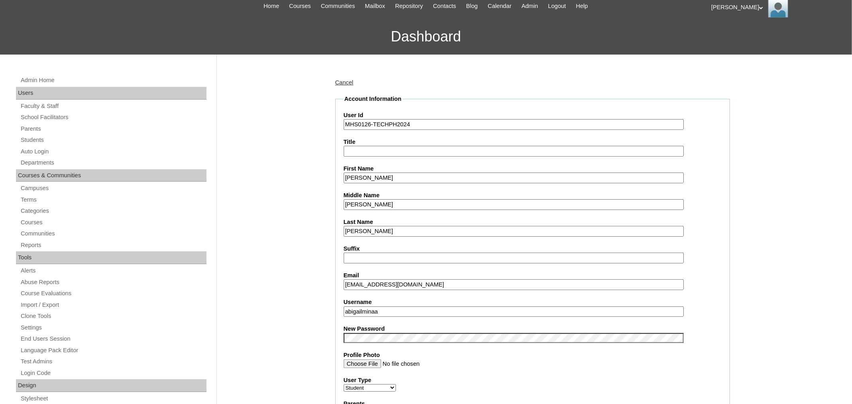
scroll to position [0, 0]
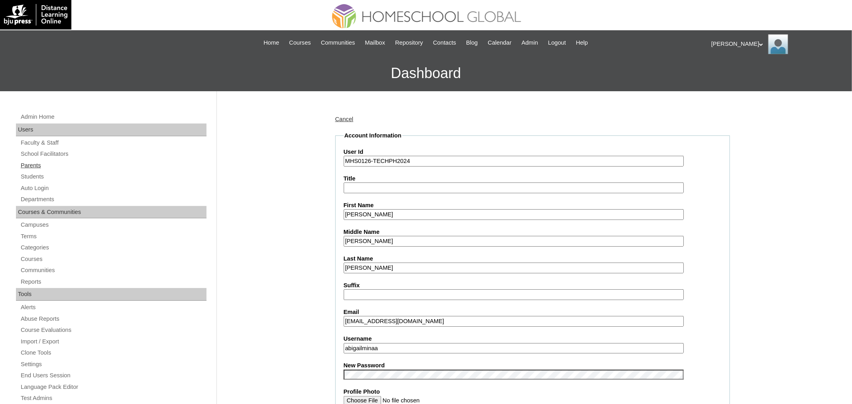
click at [35, 165] on link "Parents" at bounding box center [113, 166] width 187 height 10
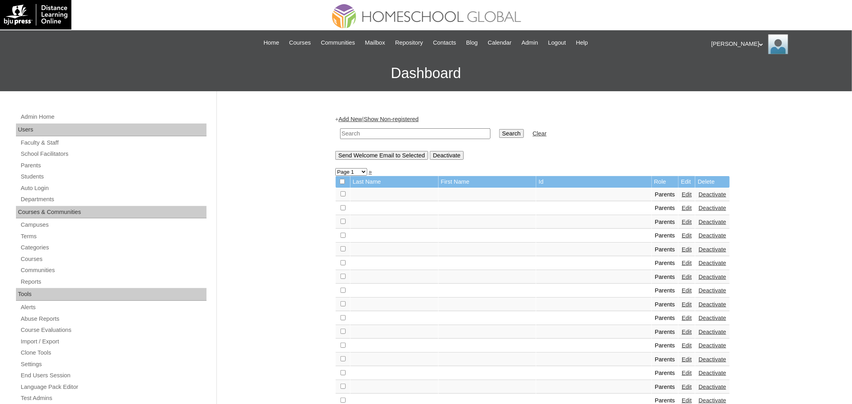
click at [416, 132] on input "text" at bounding box center [415, 133] width 150 height 11
paste input "MHP00590-TECHPH2021"
type input "MHP00590-TECHPH2021"
click at [499, 129] on input "Search" at bounding box center [511, 133] width 25 height 9
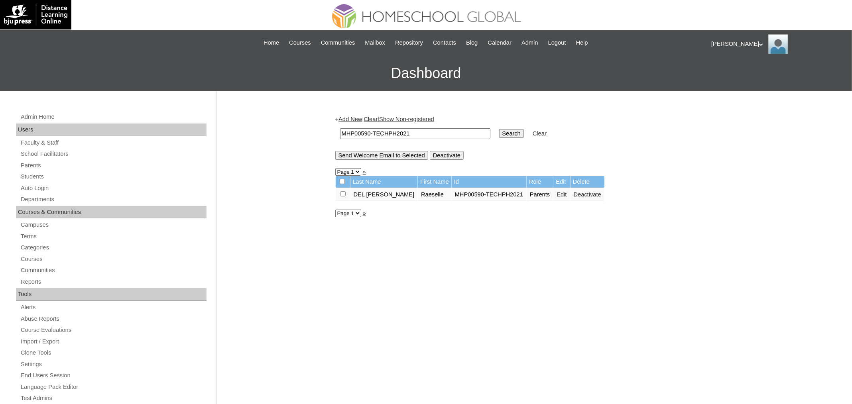
click at [557, 193] on link "Edit" at bounding box center [562, 194] width 10 height 6
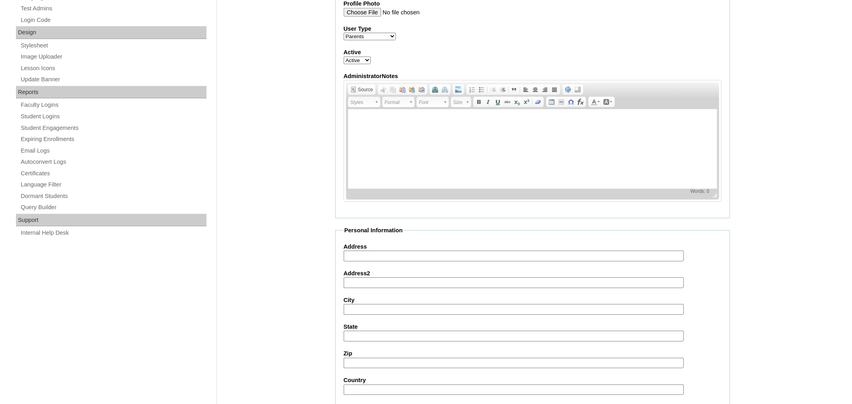
scroll to position [52, 0]
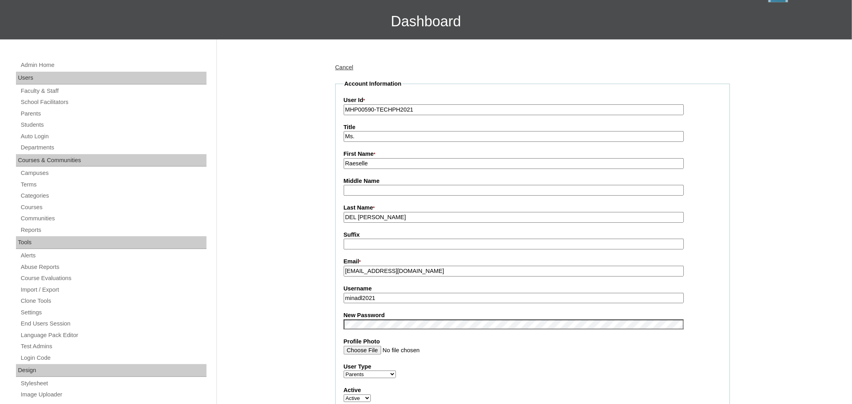
click at [416, 168] on fieldset "Account Information User Id * MHP00590-TECHPH2021 Title Ms. First Name * Raesel…" at bounding box center [532, 318] width 395 height 477
click at [416, 166] on input "Raeselle" at bounding box center [514, 163] width 340 height 11
click at [414, 213] on input "DEL ROSARIO" at bounding box center [514, 217] width 340 height 11
paste input "el Rosario"
type input "[PERSON_NAME]"
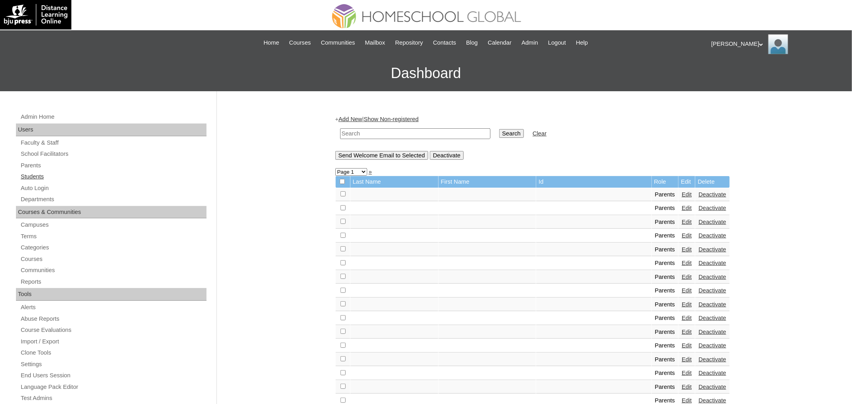
click at [26, 175] on link "Students" at bounding box center [113, 177] width 187 height 10
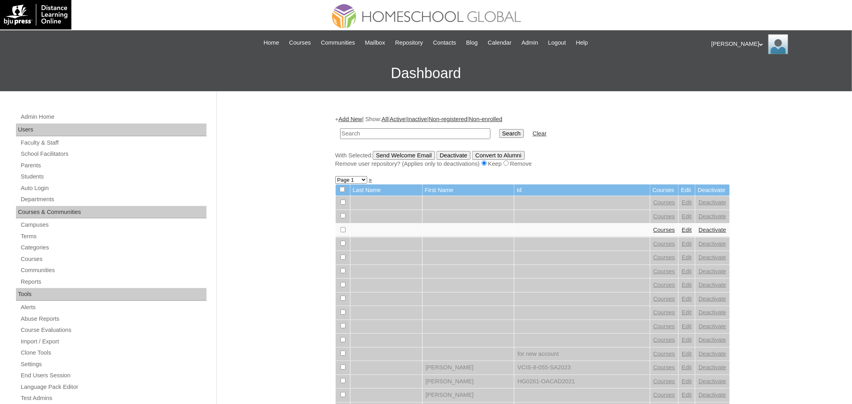
paste input "MHS0126-TECHPH2024"
type input "MHS0126-TECHPH2024"
click at [499, 129] on input "Search" at bounding box center [511, 133] width 25 height 9
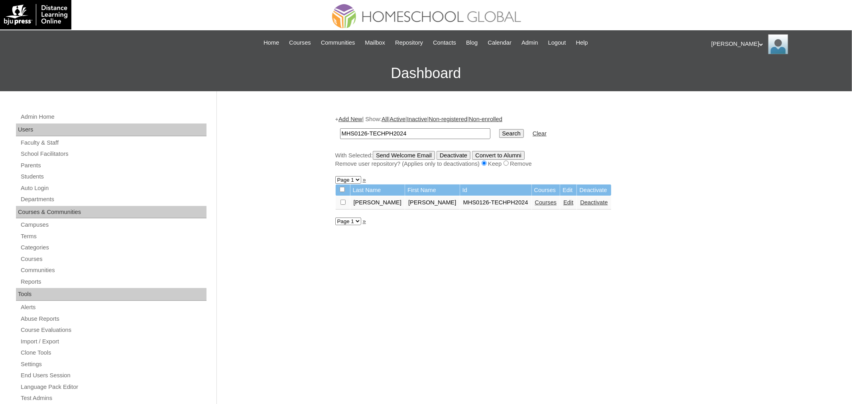
click at [563, 202] on link "Edit" at bounding box center [568, 202] width 10 height 6
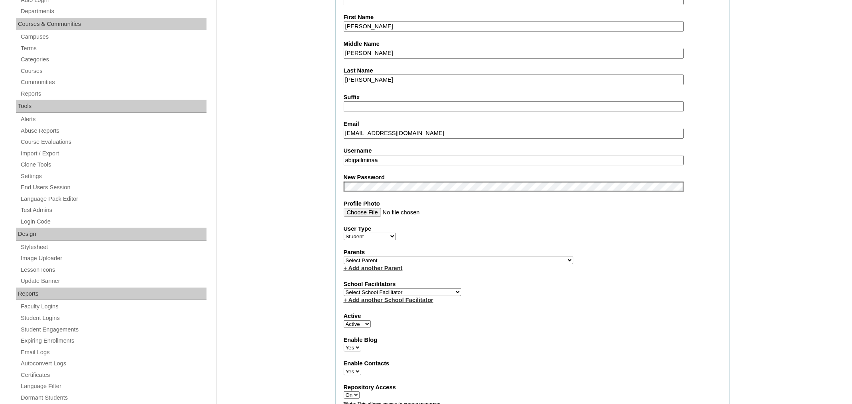
scroll to position [219, 0]
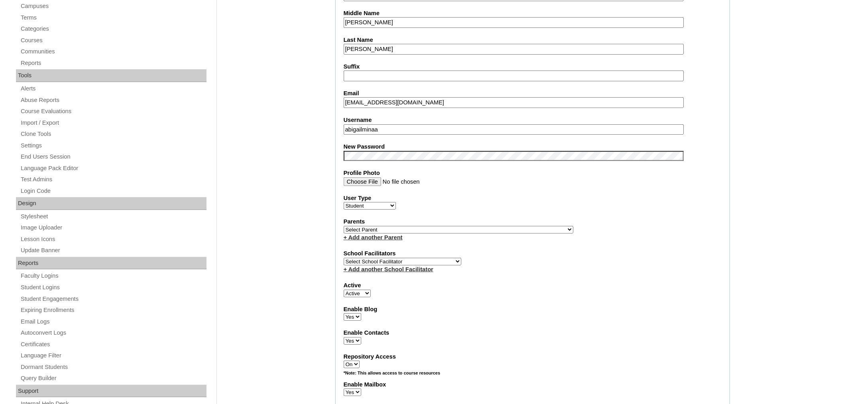
click at [458, 226] on select "Select Parent , , , , , , , , , , , , , , , , , , , , , , , , , , , , , , , , ,…" at bounding box center [459, 230] width 230 height 8
click at [443, 226] on select "Select Parent , , , , , , , , , , , , , , , , , , , , , , , , , , , , , , , , ,…" at bounding box center [459, 230] width 230 height 8
click at [423, 227] on select "Select Parent , , , , , , , , , , , , , , , , , , , , , , , , , , , , , , , , ,…" at bounding box center [459, 230] width 230 height 8
click at [344, 226] on select "Select Parent , , , , , , , , , , , , , , , , , , , , , , , , , , , , , , , , ,…" at bounding box center [459, 230] width 230 height 8
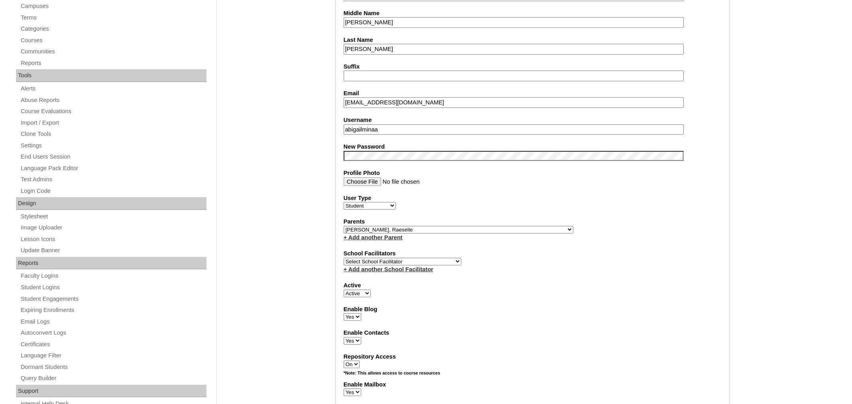
click at [408, 226] on select "Select Parent , , , , , , , , , , , , , , , , , , , , , , , , , , , , , , , , ,…" at bounding box center [459, 230] width 230 height 8
click at [416, 226] on select "Select Parent , , , , , , , , , , , , , , , , , , , , , , , , , , , , , , , , ,…" at bounding box center [459, 230] width 230 height 8
click at [344, 226] on select "Select Parent , , , , , , , , , , , , , , , , , , , , , , , , , , , , , , , , ,…" at bounding box center [459, 230] width 230 height 8
click at [416, 226] on select "Select Parent , , , , , , , , , , , , , , , , , , , , , , , , , , , , , , , , ,…" at bounding box center [459, 230] width 230 height 8
click at [410, 226] on select "Select Parent , , , , , , , , , , , , , , , , , , , , , , , , , , , , , , , , ,…" at bounding box center [459, 230] width 230 height 8
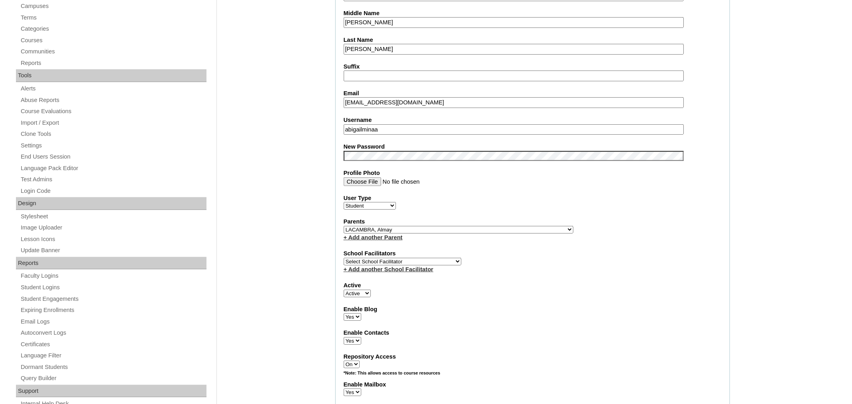
select select "31050"
click at [344, 226] on select "Select Parent , , , , , , , , , , , , , , , , , , , , , , , , , , , , , , , , ,…" at bounding box center [459, 230] width 230 height 8
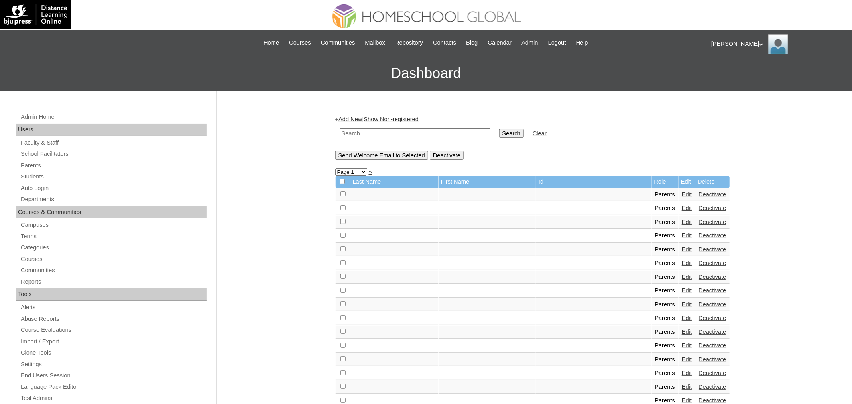
click at [456, 132] on input "text" at bounding box center [415, 133] width 150 height 11
paste input "Raeselle"
type input "Raeselle"
click at [499, 129] on input "Search" at bounding box center [511, 133] width 25 height 9
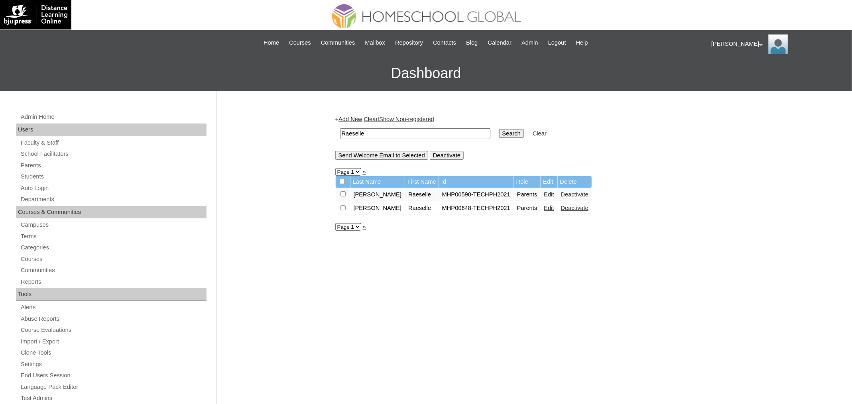
click at [544, 196] on link "Edit" at bounding box center [549, 194] width 10 height 6
click at [544, 194] on link "Edit" at bounding box center [549, 194] width 10 height 6
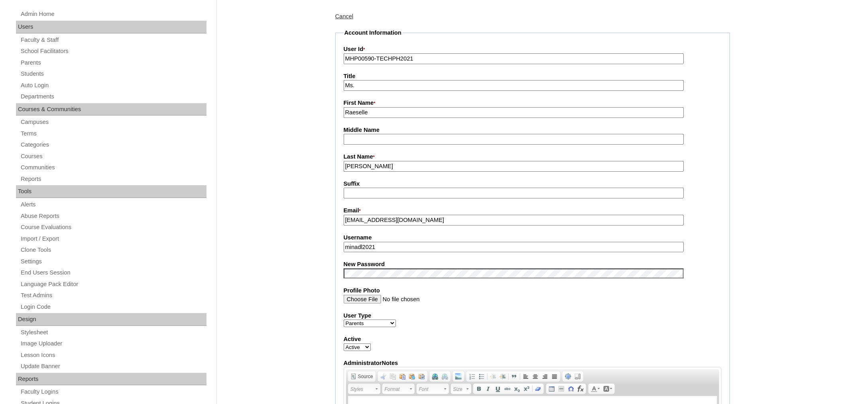
scroll to position [102, 0]
click at [417, 111] on input "Raeselle" at bounding box center [514, 113] width 340 height 11
type input "Raeselle L."
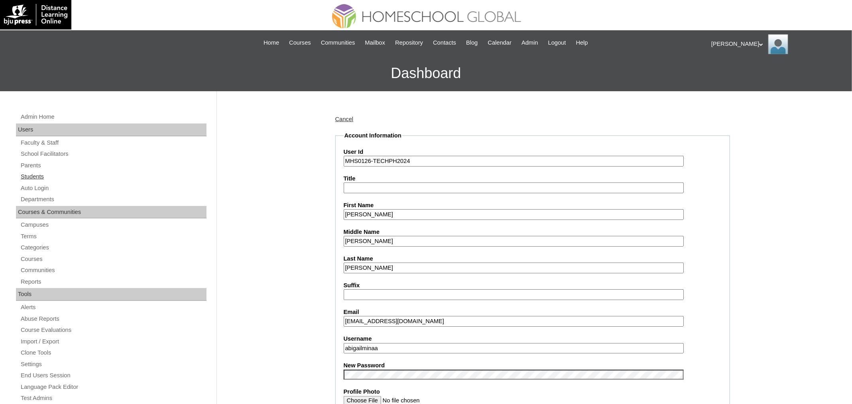
click at [32, 172] on link "Students" at bounding box center [113, 177] width 187 height 10
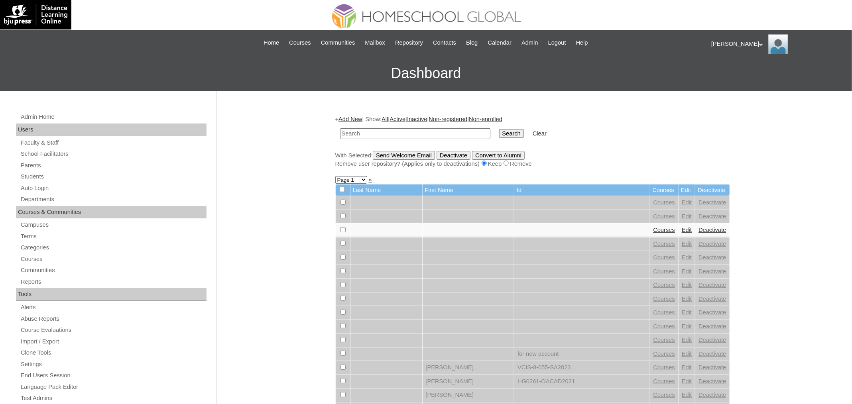
paste input "MHS0126-TECHPH2024"
type input "MHS0126-TECHPH2024"
click at [499, 129] on input "Search" at bounding box center [511, 133] width 25 height 9
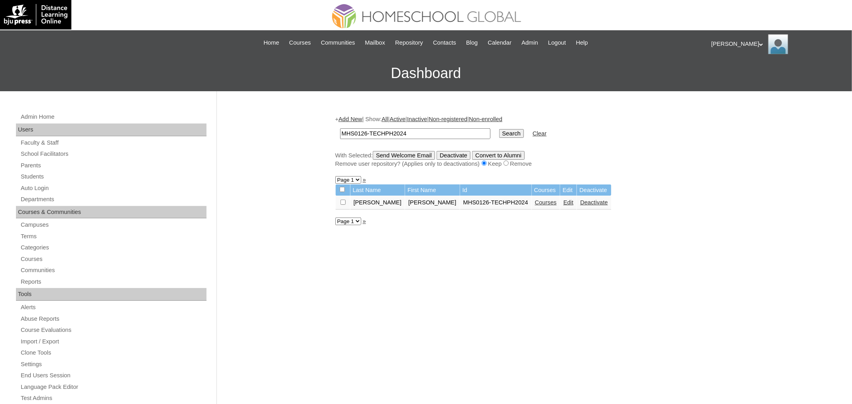
click at [563, 203] on link "Edit" at bounding box center [568, 202] width 10 height 6
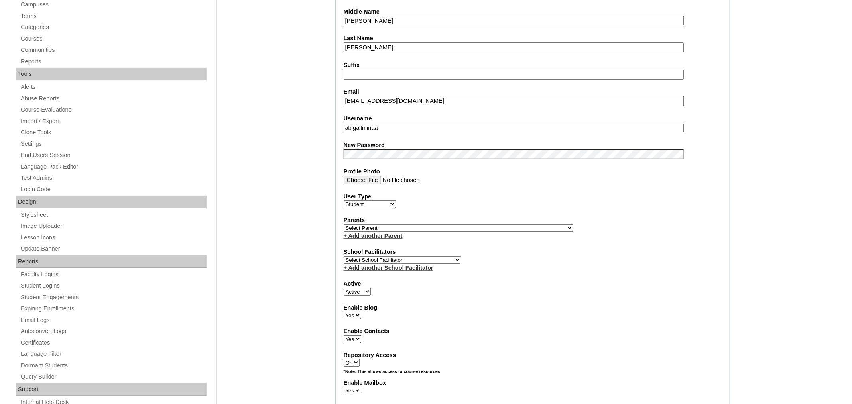
scroll to position [227, 0]
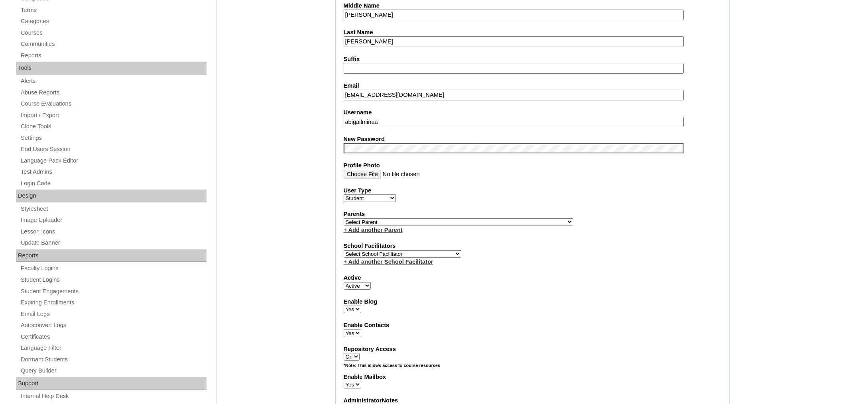
click at [381, 219] on select "Select Parent , , , , , , , , , , , , , , , , , , , , , , , , , , , , , , , , ,…" at bounding box center [459, 223] width 230 height 8
select select "31050"
click at [344, 219] on select "Select Parent , , , , , , , , , , , , , , , , , , , , , , , , , , , , , , , , ,…" at bounding box center [459, 223] width 230 height 8
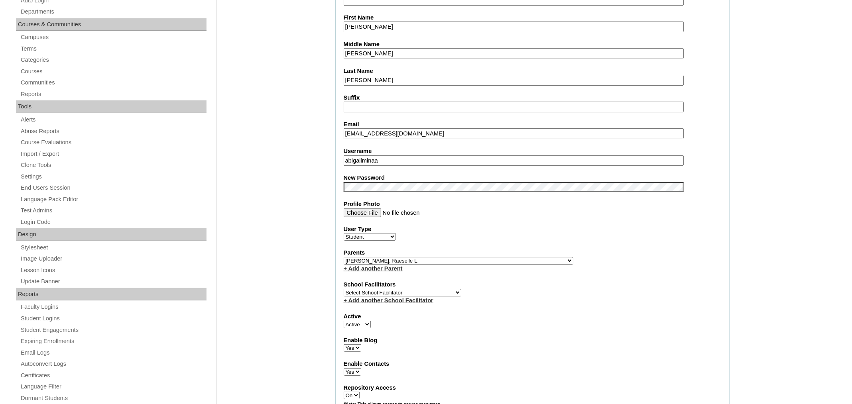
scroll to position [186, 0]
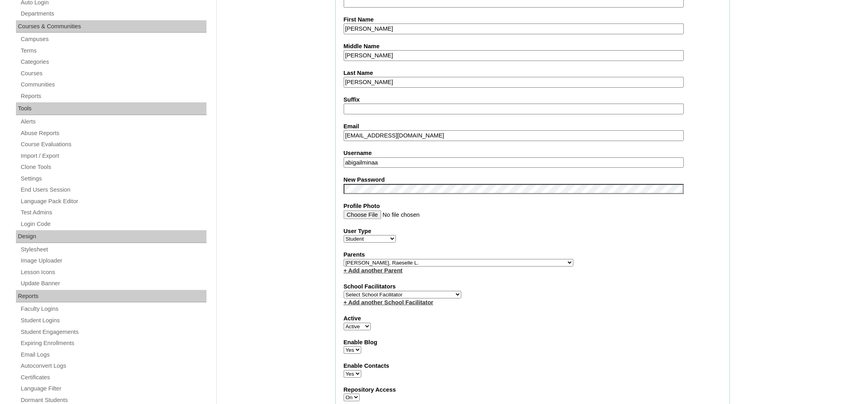
click at [396, 158] on input "abigailminaa" at bounding box center [514, 163] width 340 height 11
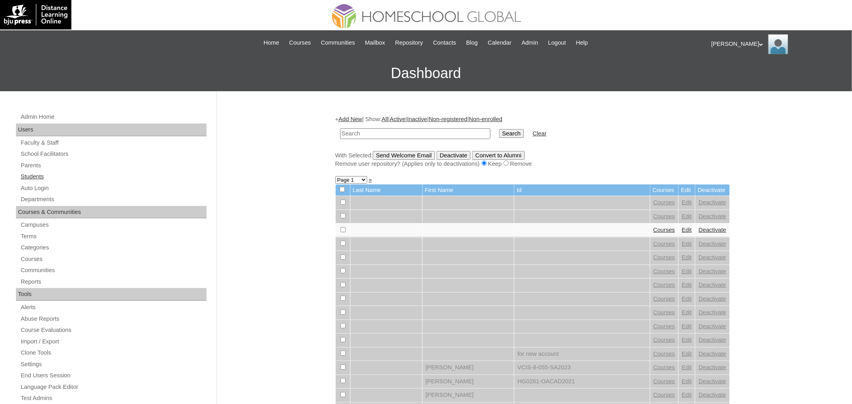
click at [42, 175] on link "Students" at bounding box center [113, 177] width 187 height 10
click at [356, 118] on link "Add New" at bounding box center [351, 119] width 24 height 6
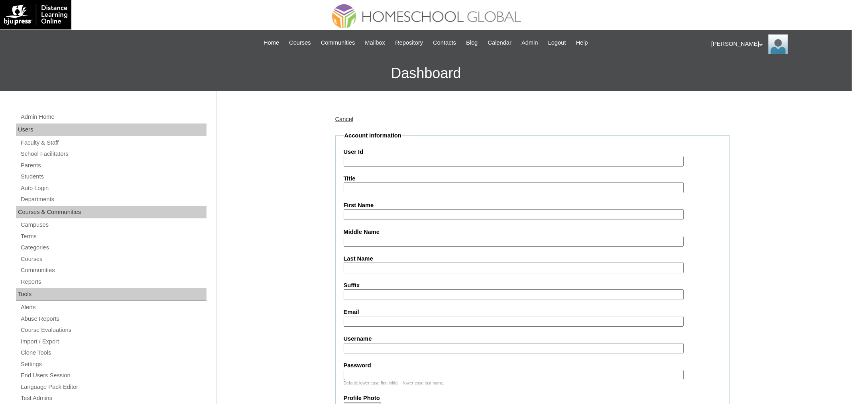
click at [417, 157] on input "User Id" at bounding box center [514, 161] width 340 height 11
paste input "MHS00199-TECHPH2025"
type input "MHS00199-TECHPH2025"
click at [386, 210] on input "First Name" at bounding box center [514, 214] width 340 height 11
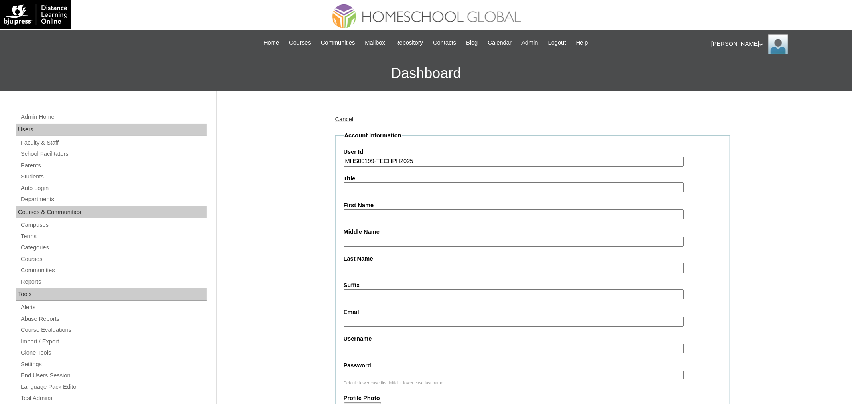
paste input "Loise"
type input "Loise"
click at [369, 263] on input "Last Name" at bounding box center [514, 268] width 340 height 11
paste input "Mina"
type input "Mina"
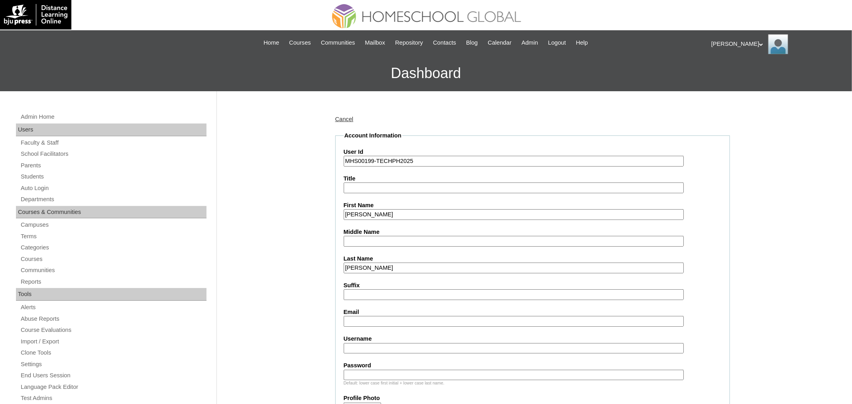
click at [382, 319] on input "Email" at bounding box center [514, 321] width 340 height 11
paste input "raesellemina@gmail.com"
type input "raesellemina@gmail.com"
click at [389, 345] on input "Username" at bounding box center [514, 348] width 340 height 11
paste input "loisedelrosariomina"
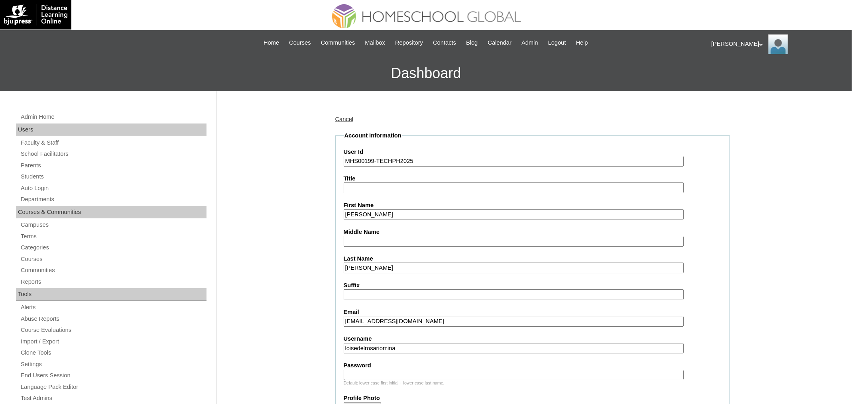
type input "loisedelrosariomina"
click at [379, 372] on input "Password" at bounding box center [514, 375] width 340 height 11
paste input "210009787"
type input "210009787"
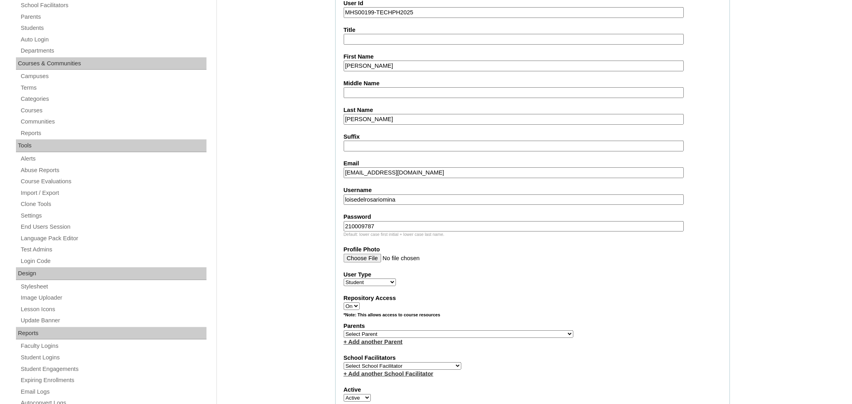
scroll to position [180, 0]
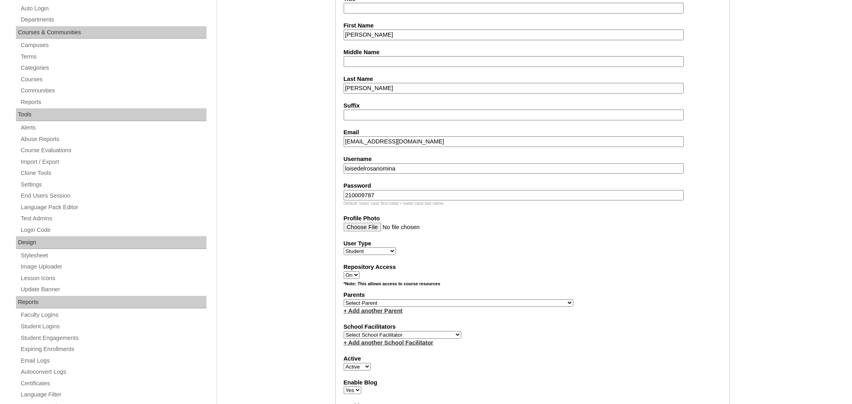
click at [422, 299] on select "Select Parent , , , , , , , , , , , , , , , , , , , , , , , , , , , , , , , , ,…" at bounding box center [459, 303] width 230 height 8
select select "31050"
click at [344, 299] on select "Select Parent , , , , , , , , , , , , , , , , , , , , , , , , , , , , , , , , ,…" at bounding box center [459, 303] width 230 height 8
click at [505, 223] on input "Profile Photo" at bounding box center [514, 227] width 340 height 9
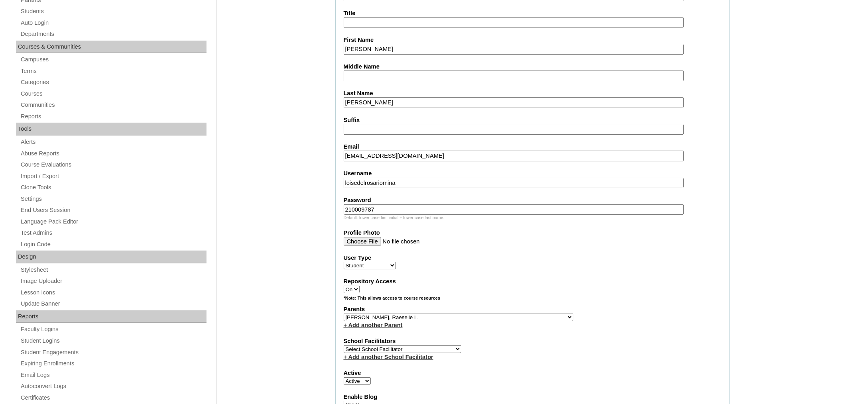
scroll to position [123, 0]
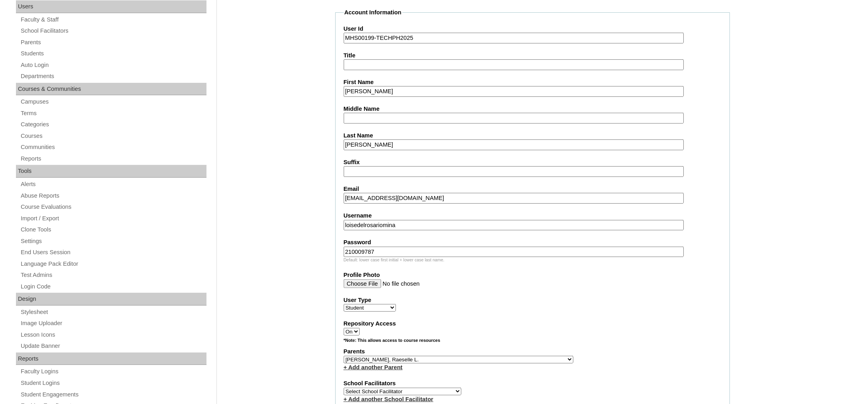
click at [396, 89] on input "Loise" at bounding box center [514, 91] width 340 height 11
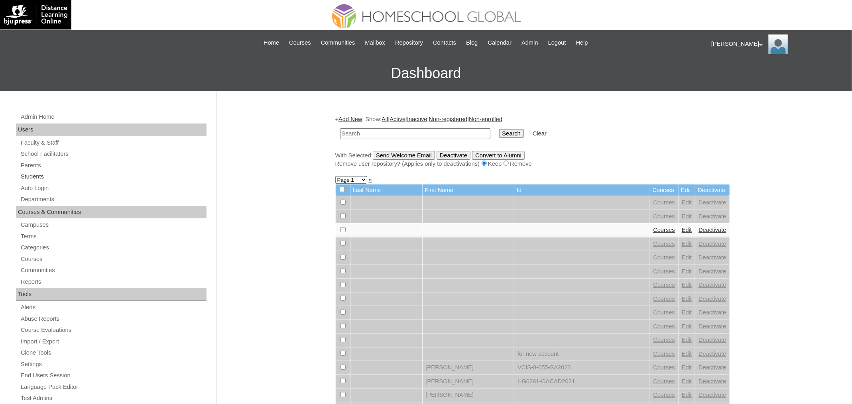
click at [42, 174] on link "Students" at bounding box center [113, 177] width 187 height 10
paste input "210009787"
type input "210009787"
click at [499, 129] on input "Search" at bounding box center [511, 133] width 25 height 9
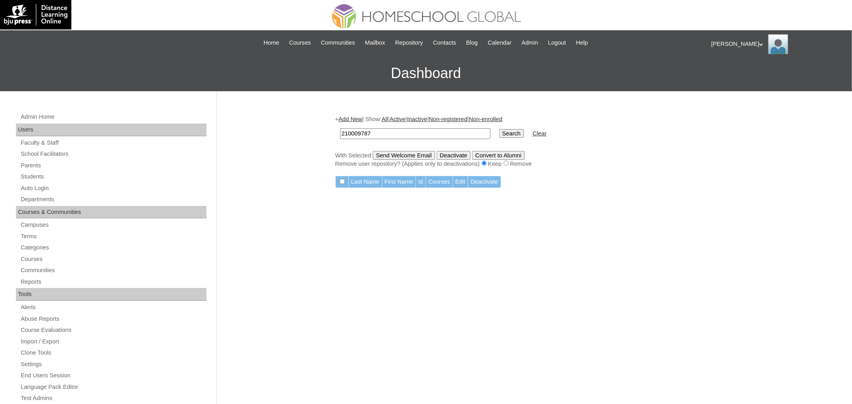
paste input "MHS00199-TECHPH2025"
type input "MHS00199-TECHPH2025"
click at [499, 129] on input "Search" at bounding box center [511, 133] width 25 height 9
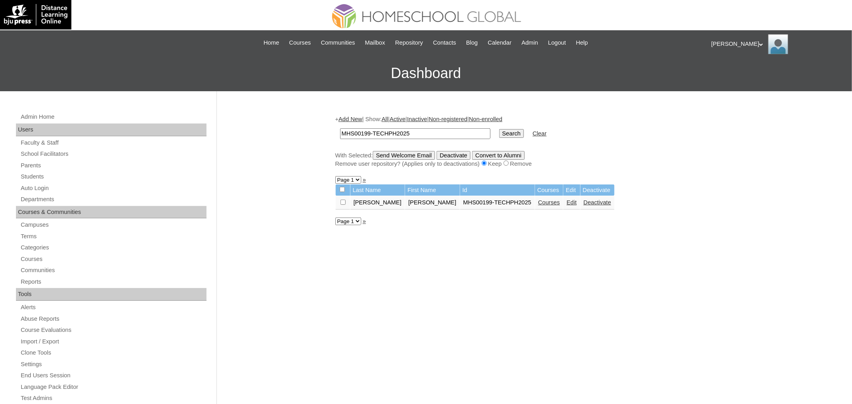
click at [538, 203] on link "Courses" at bounding box center [549, 202] width 22 height 6
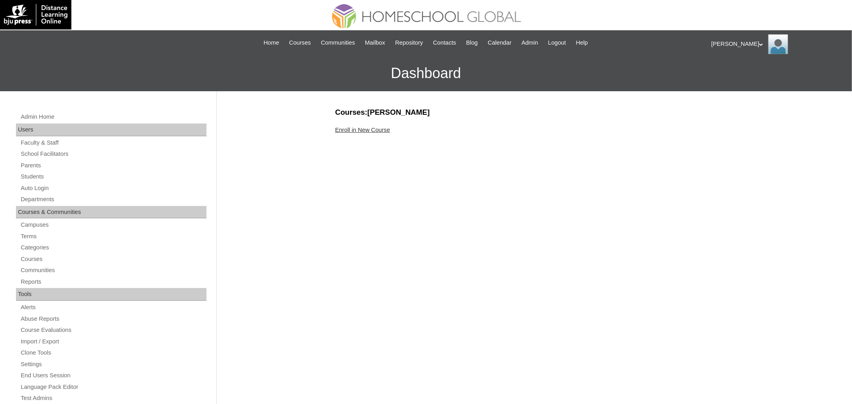
click at [382, 129] on link "Enroll in New Course" at bounding box center [362, 130] width 55 height 6
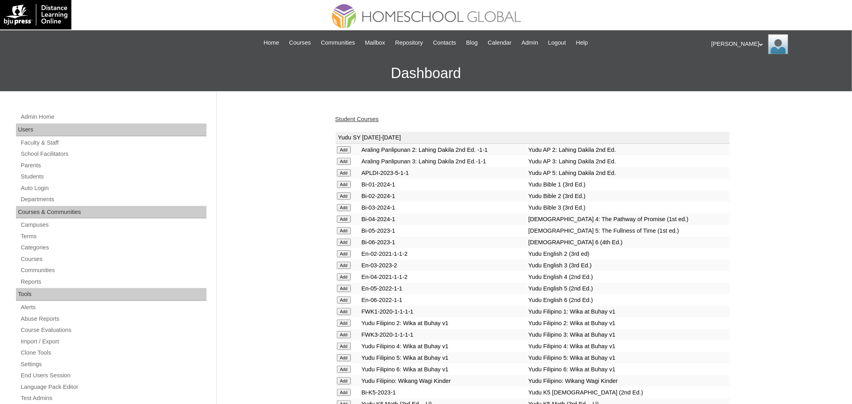
click at [348, 239] on input "Add" at bounding box center [344, 242] width 14 height 7
click at [347, 297] on input "Add" at bounding box center [344, 300] width 14 height 7
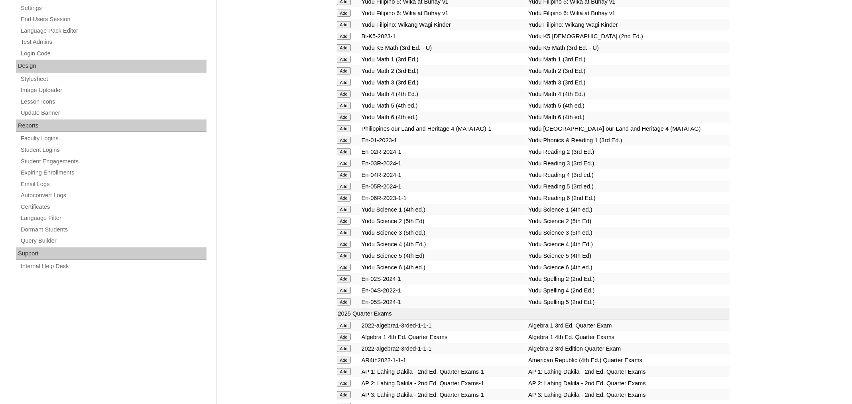
click at [346, 202] on input "Add" at bounding box center [344, 198] width 14 height 7
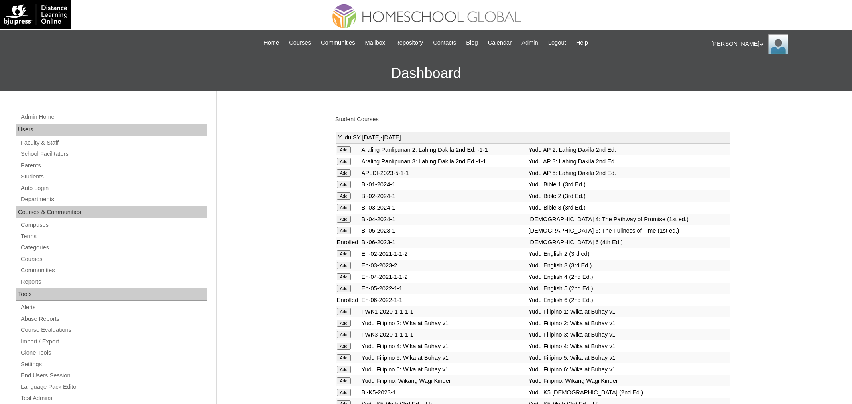
scroll to position [357, 0]
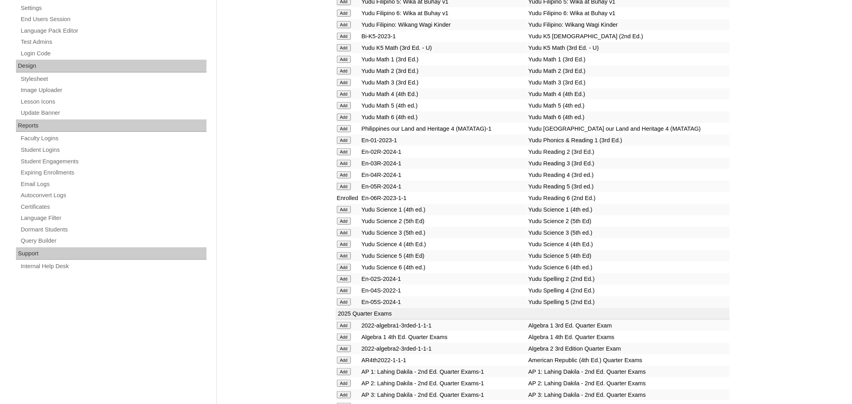
click at [343, 114] on input "Add" at bounding box center [344, 117] width 14 height 7
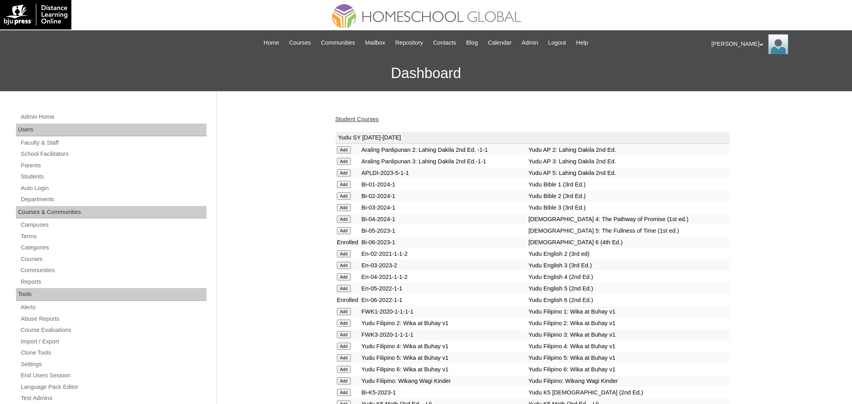
scroll to position [268, 0]
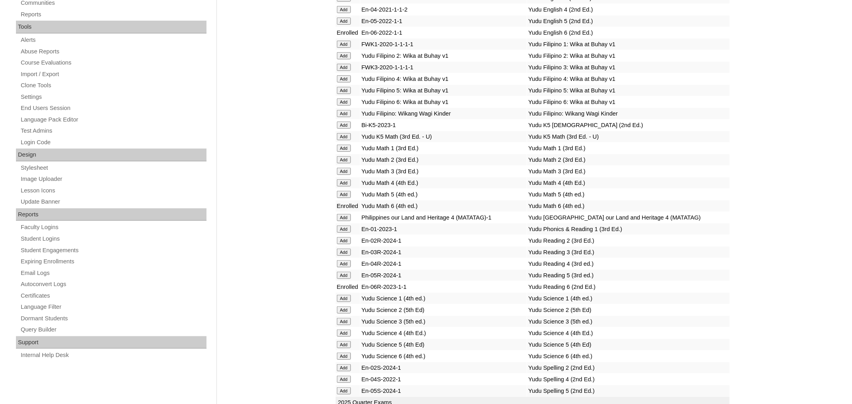
click at [341, 360] on input "Add" at bounding box center [344, 356] width 14 height 7
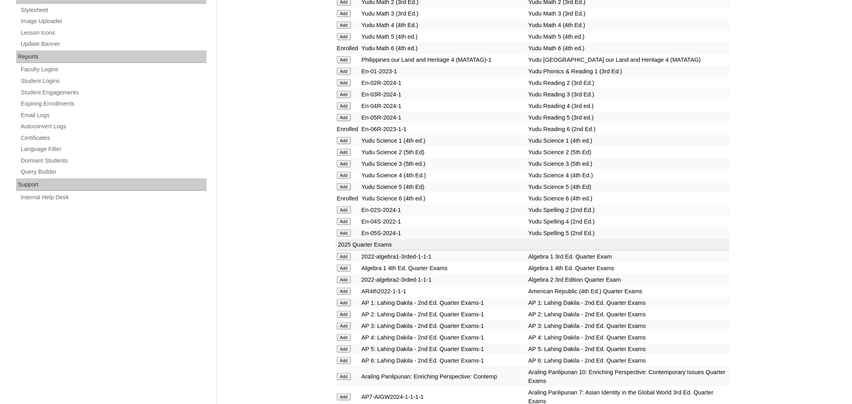
scroll to position [164, 0]
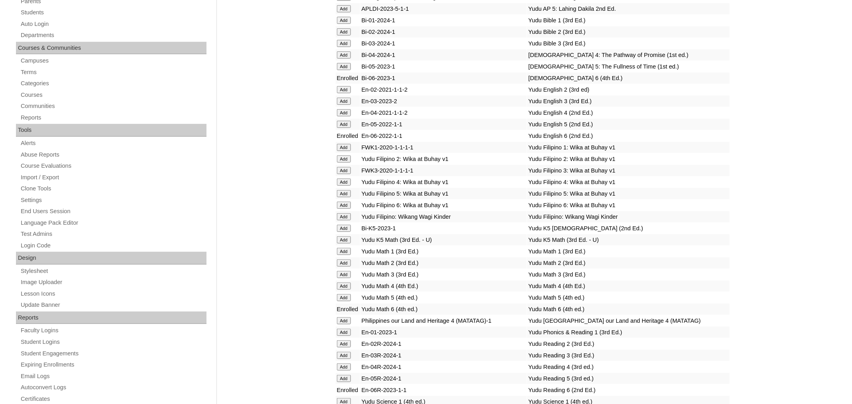
click at [347, 203] on input "Add" at bounding box center [344, 205] width 14 height 7
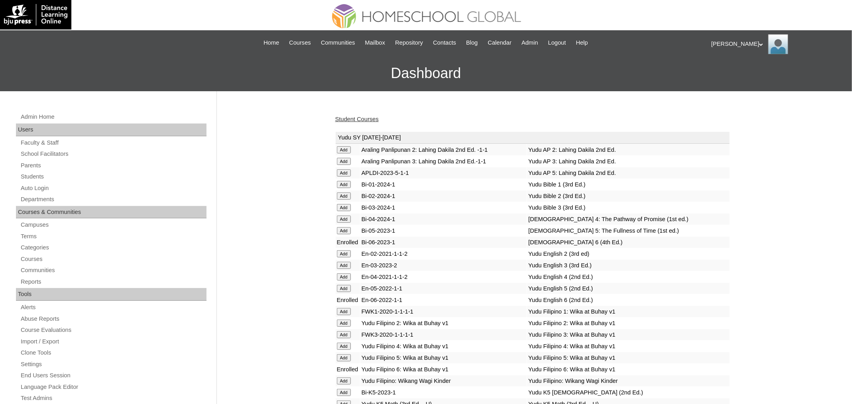
scroll to position [2635, 0]
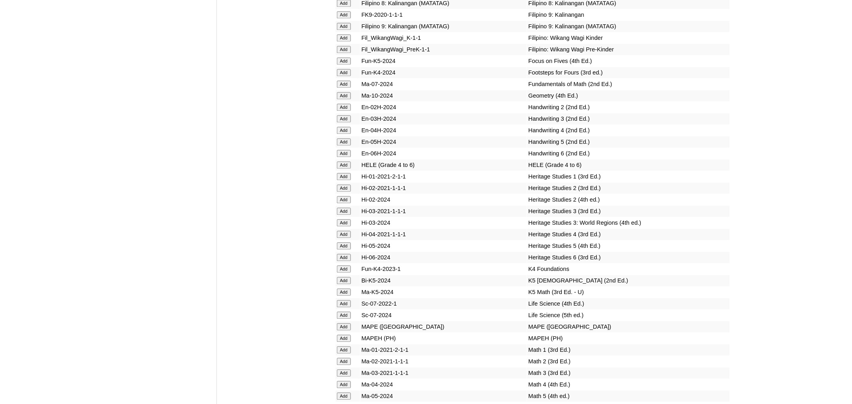
click at [341, 169] on input "Add" at bounding box center [344, 165] width 14 height 7
click at [346, 342] on input "Add" at bounding box center [344, 338] width 14 height 7
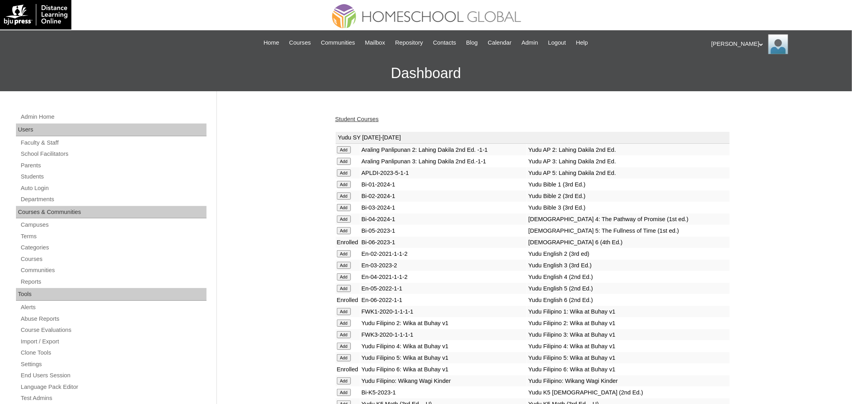
scroll to position [787, 0]
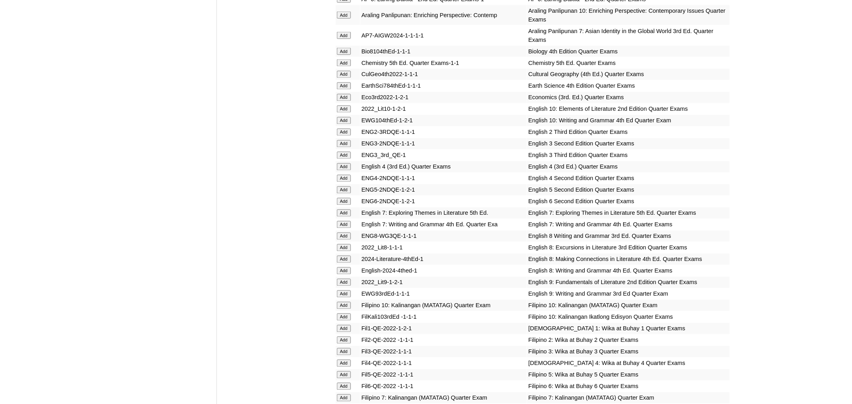
click at [345, 202] on input "Add" at bounding box center [344, 201] width 14 height 7
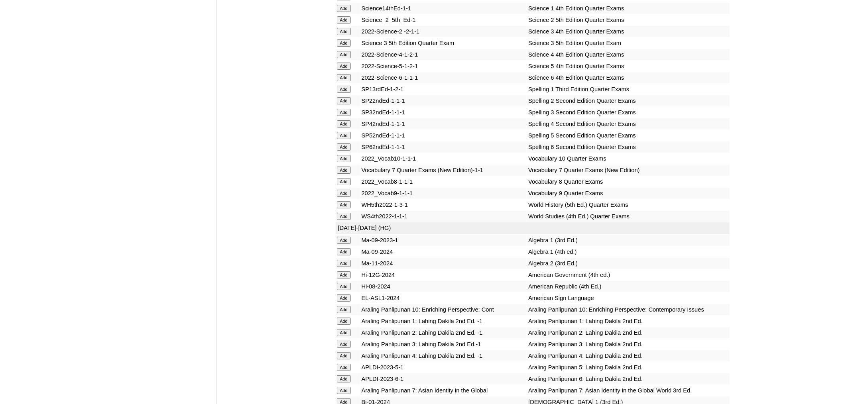
click at [341, 151] on input "Add" at bounding box center [344, 147] width 14 height 7
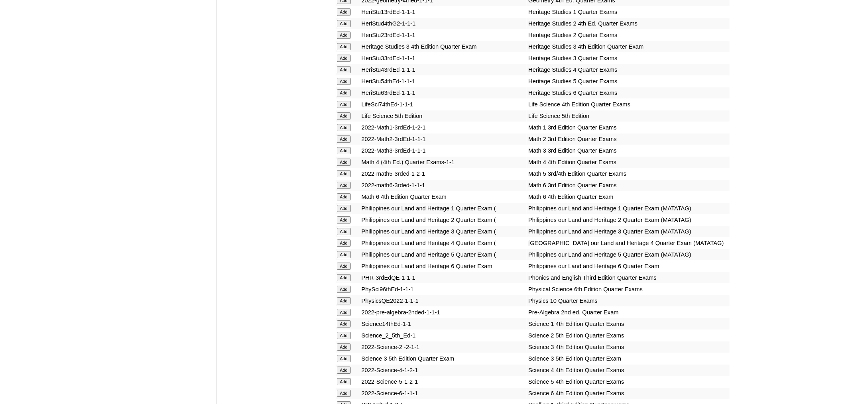
click at [343, 201] on input "Add" at bounding box center [344, 196] width 14 height 7
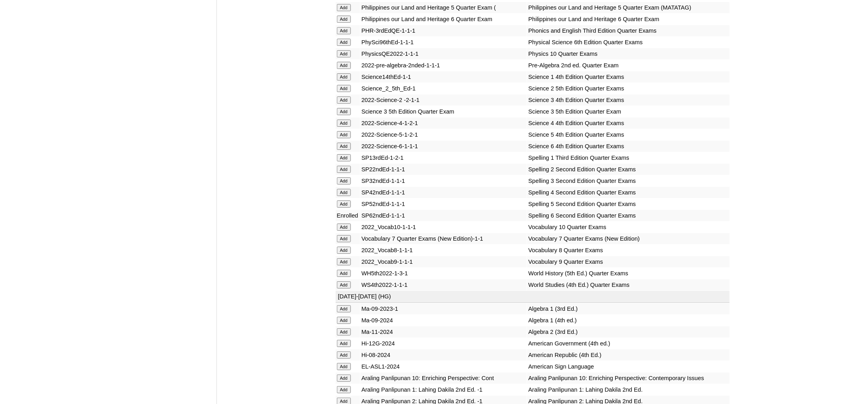
scroll to position [1525, 0]
click at [346, 150] on input "Add" at bounding box center [344, 146] width 14 height 7
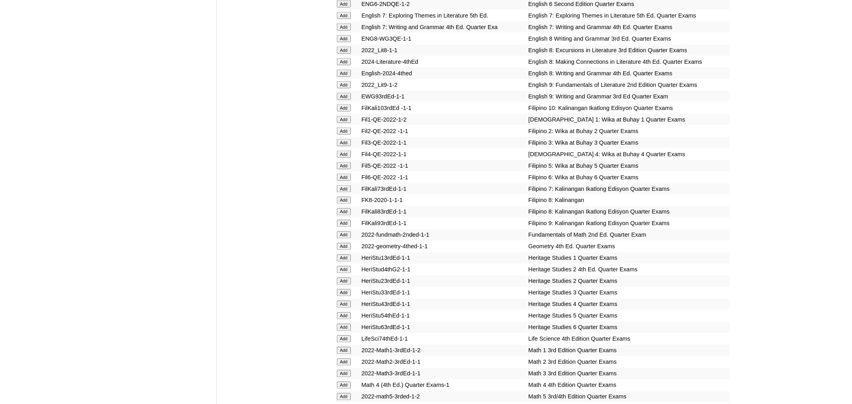
click at [341, 181] on input "Add" at bounding box center [344, 177] width 14 height 7
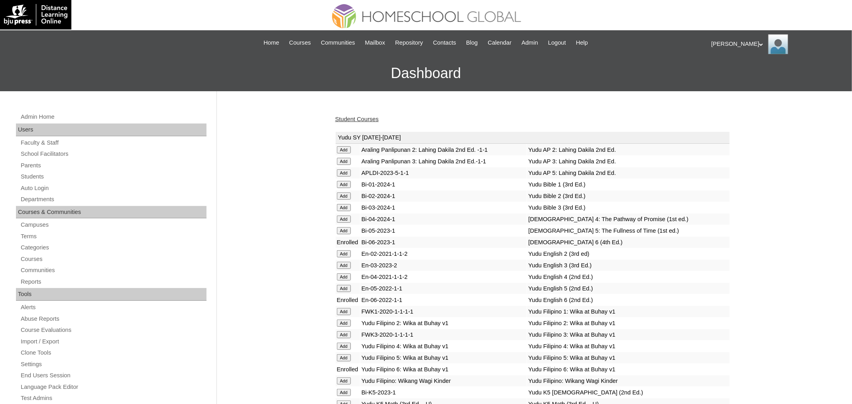
scroll to position [979, 0]
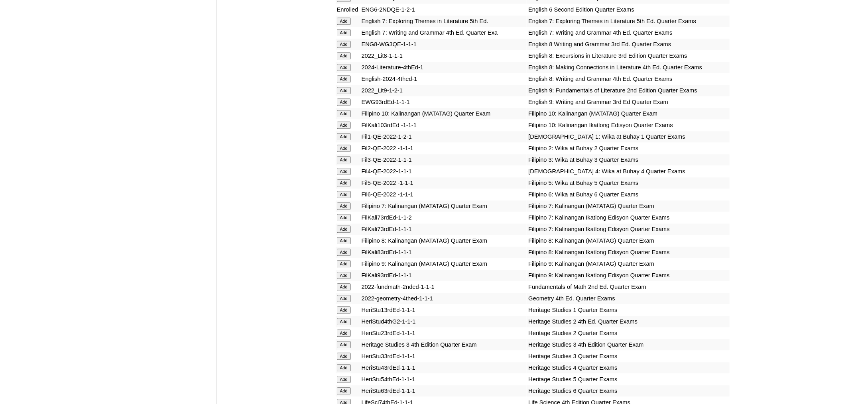
click at [348, 198] on input "Add" at bounding box center [344, 194] width 14 height 7
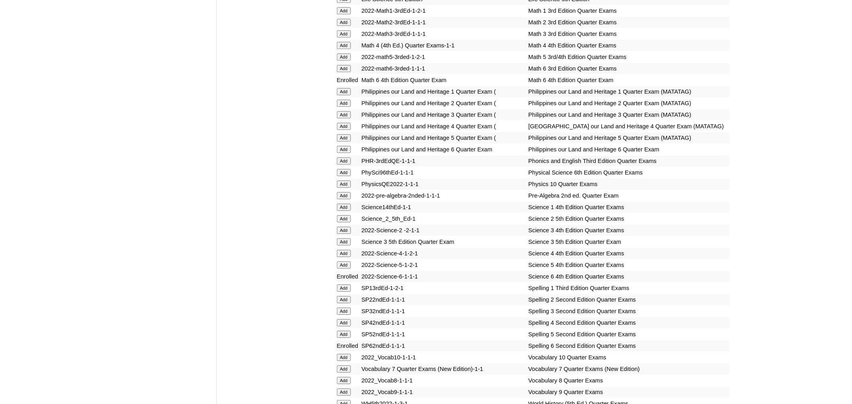
click at [346, 153] on input "Add" at bounding box center [344, 149] width 14 height 7
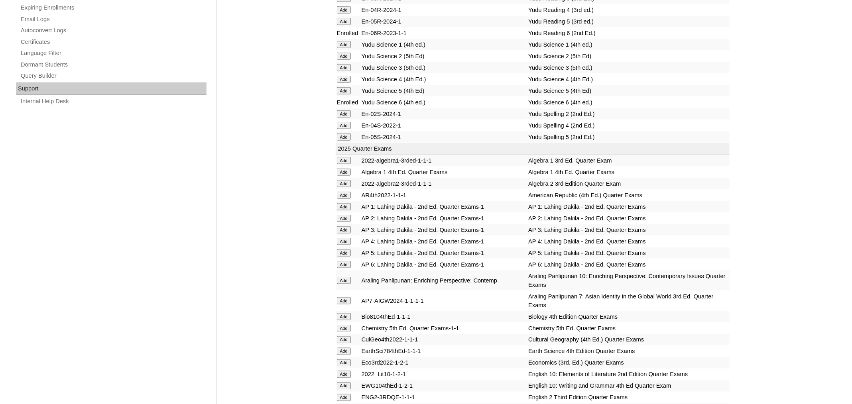
scroll to position [69, 0]
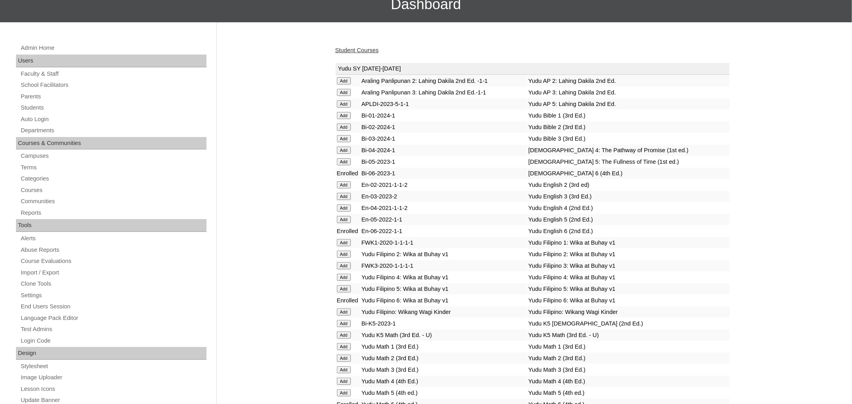
click at [369, 49] on link "Student Courses" at bounding box center [356, 50] width 43 height 6
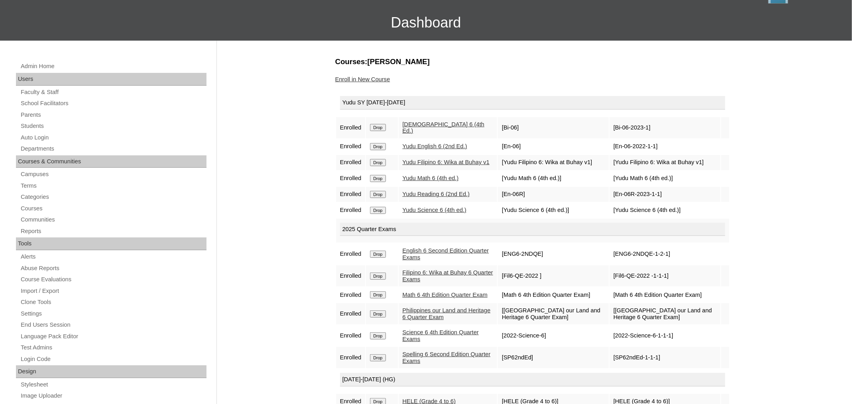
scroll to position [244, 0]
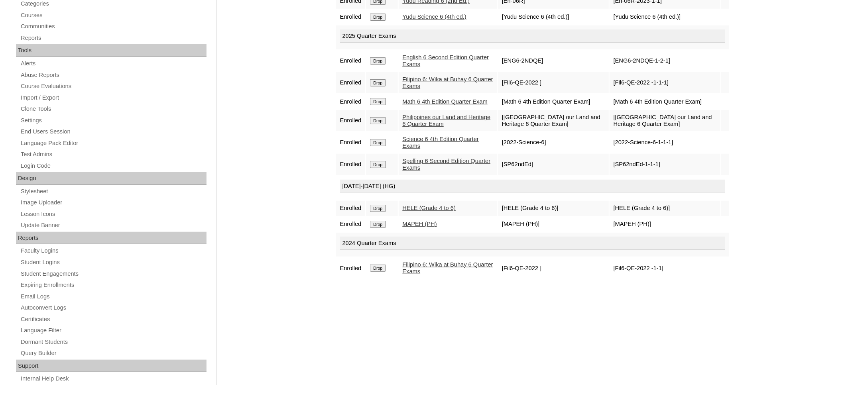
click at [386, 270] on input "Drop" at bounding box center [378, 268] width 16 height 7
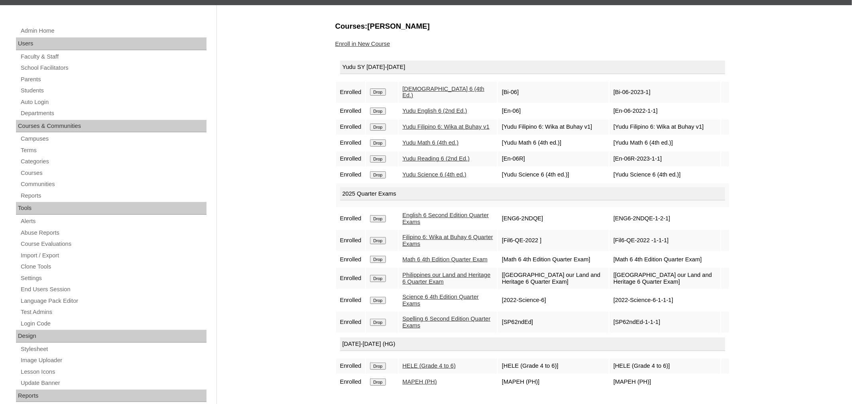
scroll to position [26, 0]
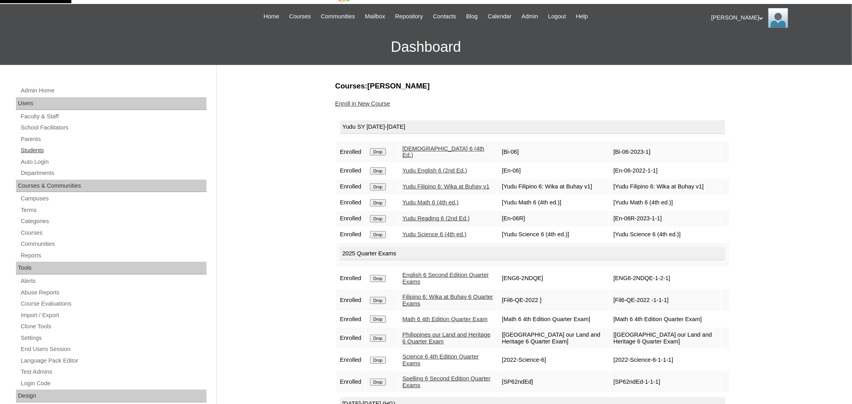
click at [45, 150] on link "Students" at bounding box center [113, 151] width 187 height 10
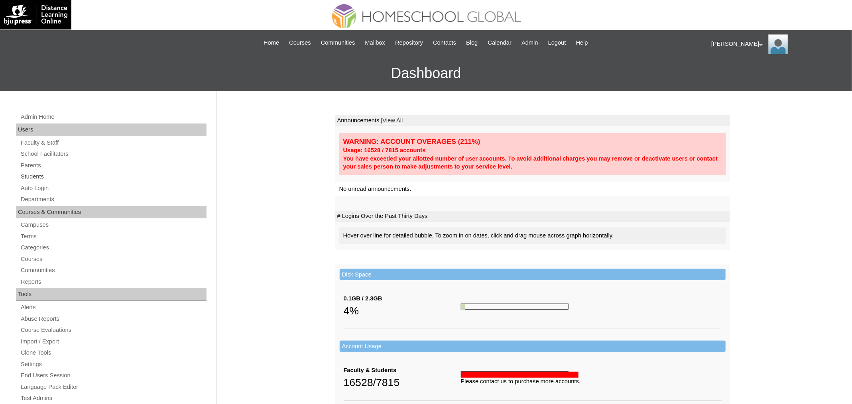
click at [44, 174] on link "Students" at bounding box center [113, 177] width 187 height 10
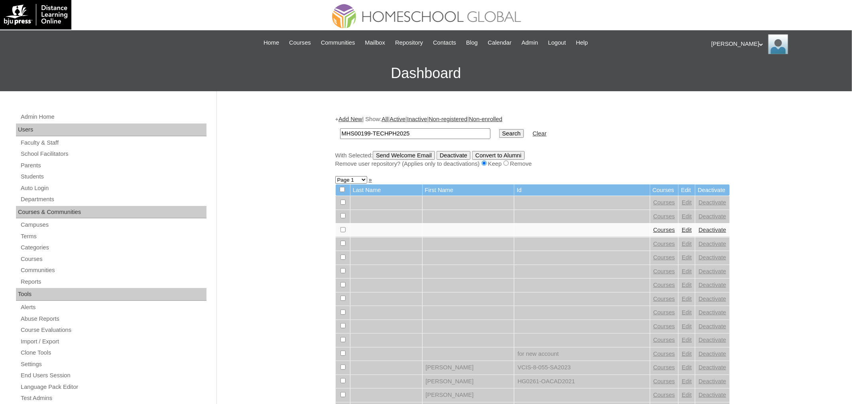
type input "MHS00199-TECHPH2025"
click at [499, 129] on input "Search" at bounding box center [511, 133] width 25 height 9
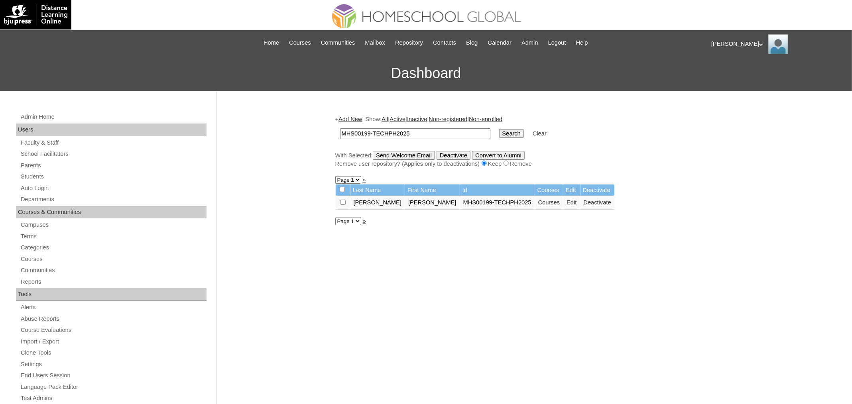
click at [535, 205] on td "Courses" at bounding box center [549, 203] width 28 height 14
click at [538, 201] on link "Courses" at bounding box center [549, 202] width 22 height 6
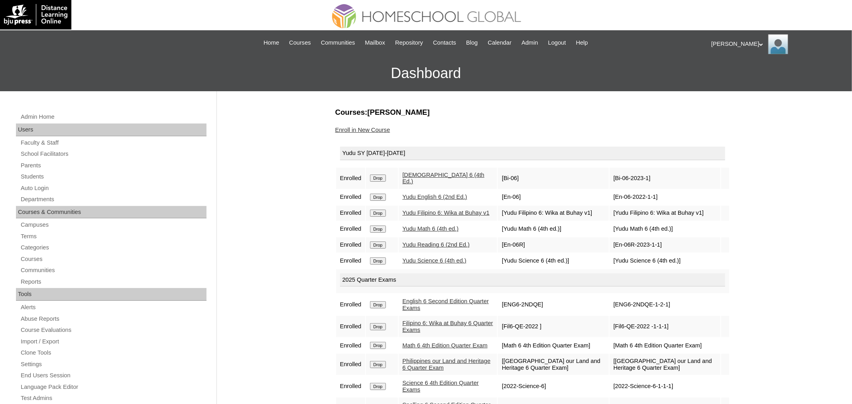
click at [375, 129] on link "Enroll in New Course" at bounding box center [362, 130] width 55 height 6
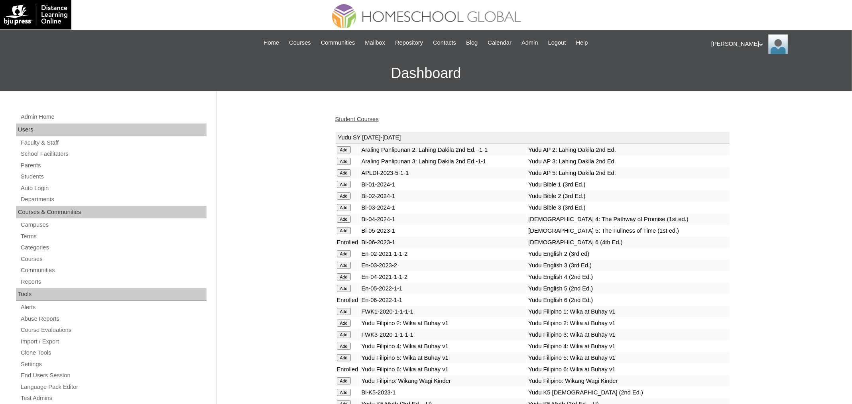
click at [361, 120] on link "Student Courses" at bounding box center [356, 119] width 43 height 6
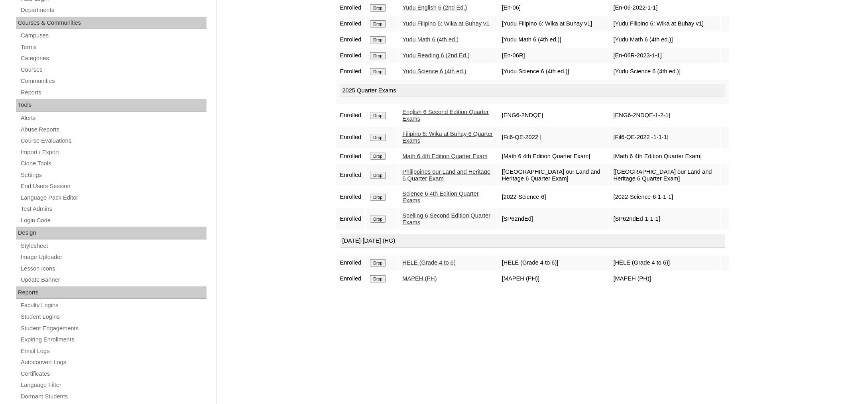
scroll to position [199, 0]
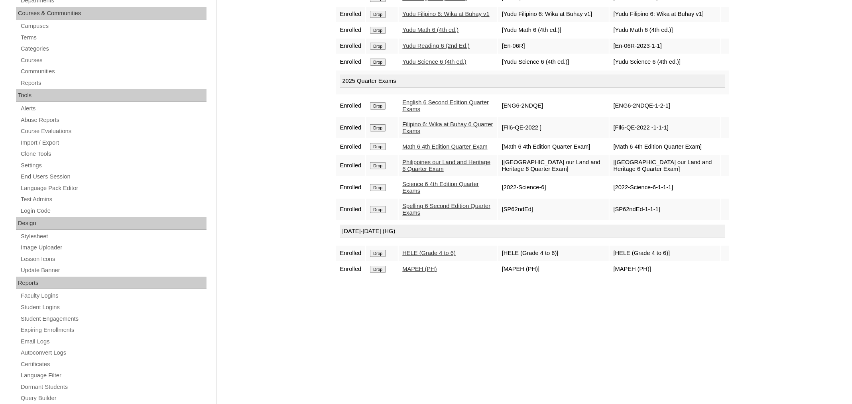
click at [381, 169] on input "Drop" at bounding box center [378, 165] width 16 height 7
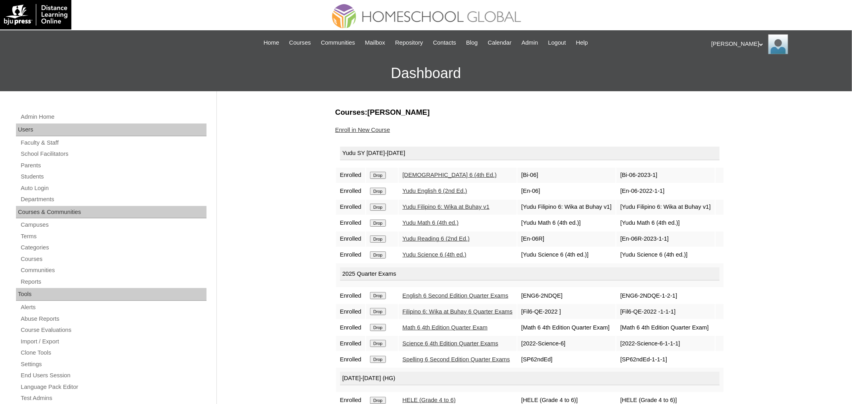
click at [384, 127] on link "Enroll in New Course" at bounding box center [362, 130] width 55 height 6
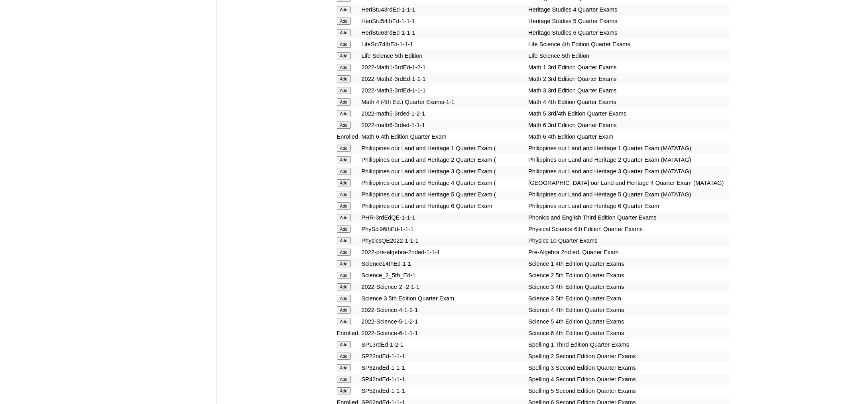
scroll to position [1348, 0]
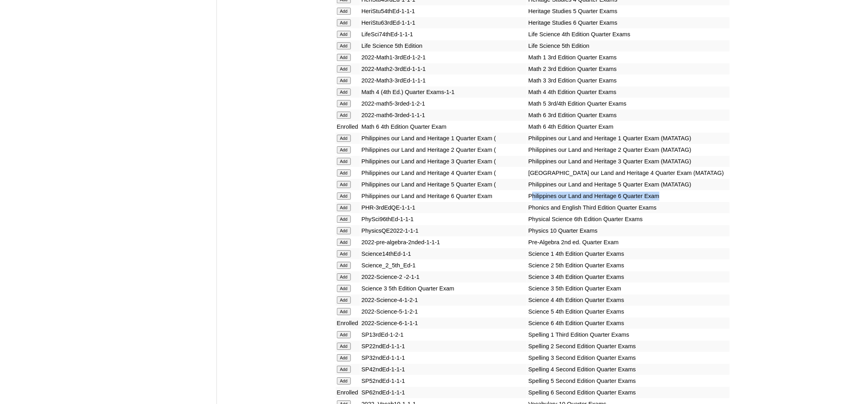
drag, startPoint x: 667, startPoint y: 248, endPoint x: 514, endPoint y: 250, distance: 152.7
click at [527, 202] on td "Philippines our Land and Heritage 6 Quarter Exam" at bounding box center [628, 196] width 202 height 11
click at [672, 202] on td "Philippines our Land and Heritage 6 Quarter Exam" at bounding box center [628, 196] width 202 height 11
drag, startPoint x: 666, startPoint y: 248, endPoint x: 511, endPoint y: 249, distance: 155.5
click at [527, 202] on td "Philippines our Land and Heritage 6 Quarter Exam" at bounding box center [628, 196] width 202 height 11
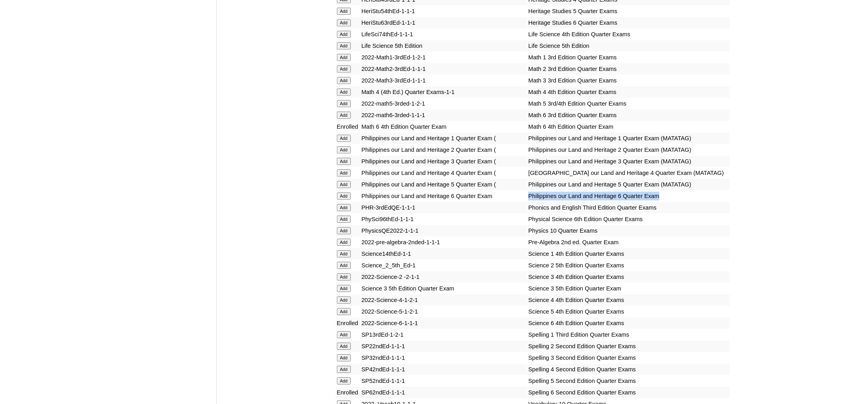
copy td "Philippines our Land and Heritage 6 Quarter Exam"
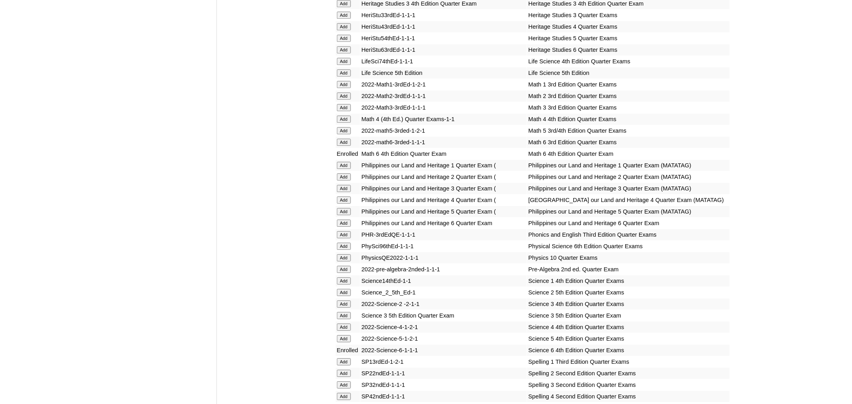
scroll to position [1327, 0]
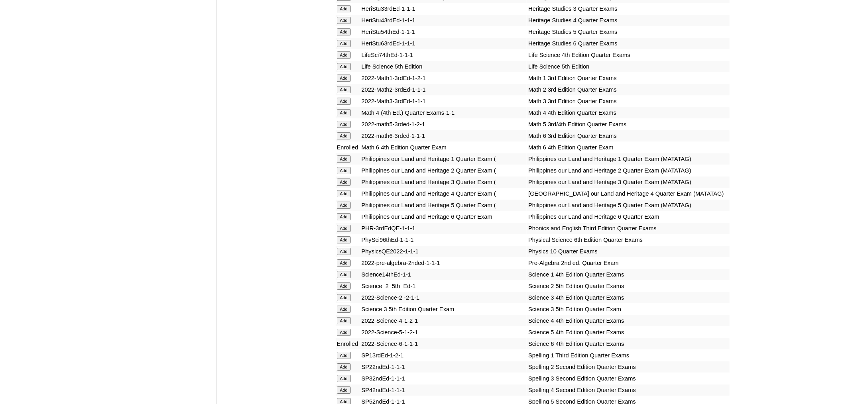
click at [675, 223] on td "Philippines our Land and Heritage 6 Quarter Exam" at bounding box center [628, 216] width 202 height 11
click at [666, 223] on td "Philippines our Land and Heritage 6 Quarter Exam" at bounding box center [628, 216] width 202 height 11
click at [621, 223] on td "Philippines our Land and Heritage 6 Quarter Exam" at bounding box center [628, 216] width 202 height 11
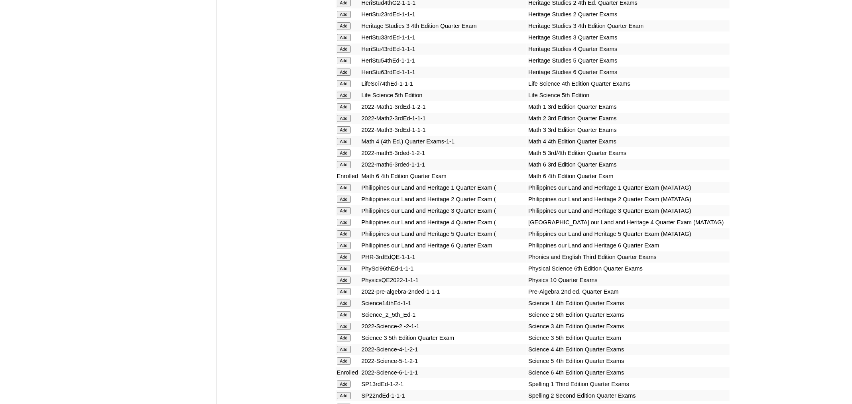
scroll to position [1285, 0]
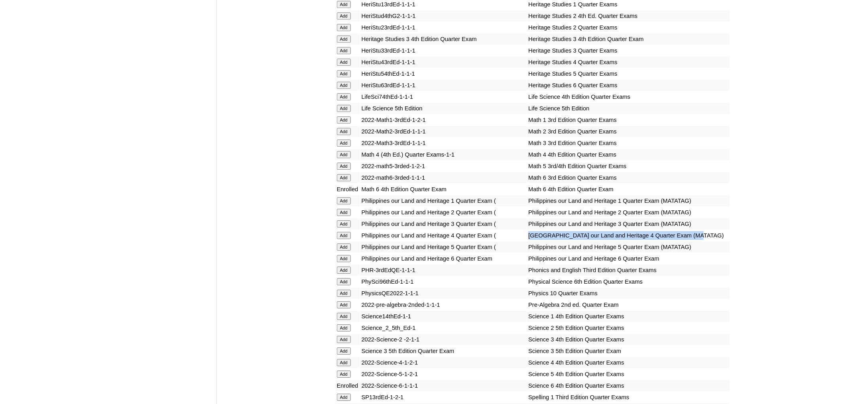
drag, startPoint x: 702, startPoint y: 272, endPoint x: 511, endPoint y: 272, distance: 190.6
click at [527, 241] on td "Philippines our Land and Heritage 4 Quarter Exam (MATATAG)" at bounding box center [628, 235] width 202 height 11
click at [670, 264] on td "Philippines our Land and Heritage 6 Quarter Exam" at bounding box center [628, 258] width 202 height 11
click at [347, 262] on input "Add" at bounding box center [344, 258] width 14 height 7
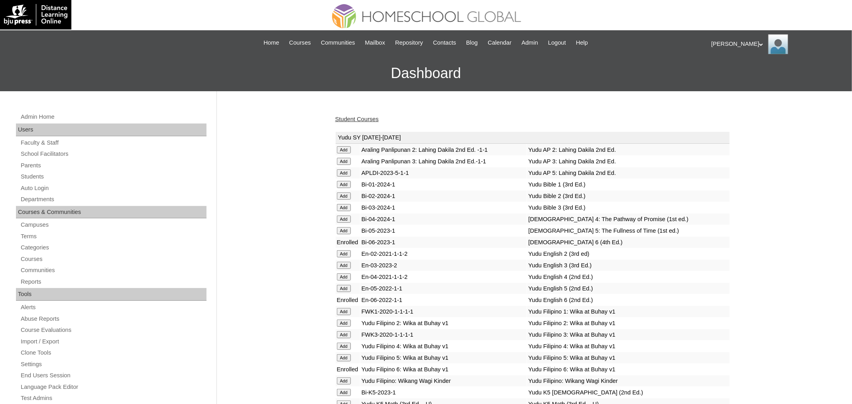
click at [353, 118] on link "Student Courses" at bounding box center [356, 119] width 43 height 6
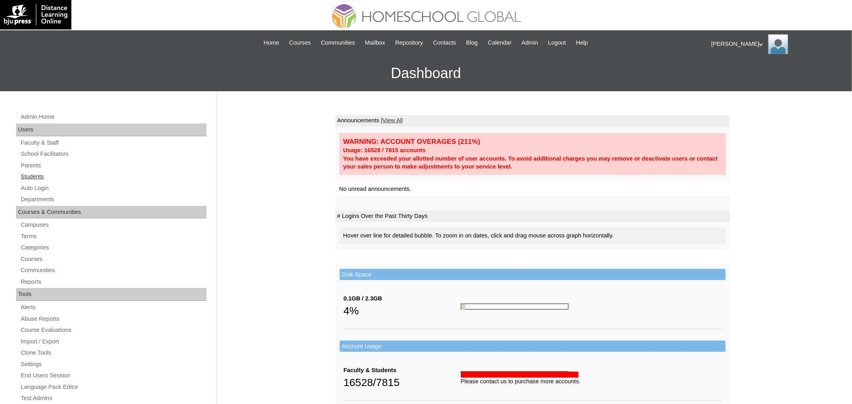
click at [37, 176] on link "Students" at bounding box center [113, 177] width 187 height 10
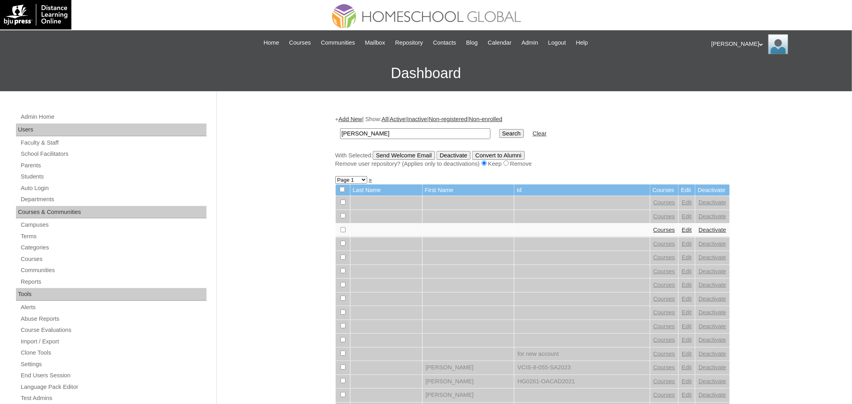
type input "[PERSON_NAME]"
click at [499, 129] on input "Search" at bounding box center [511, 133] width 25 height 9
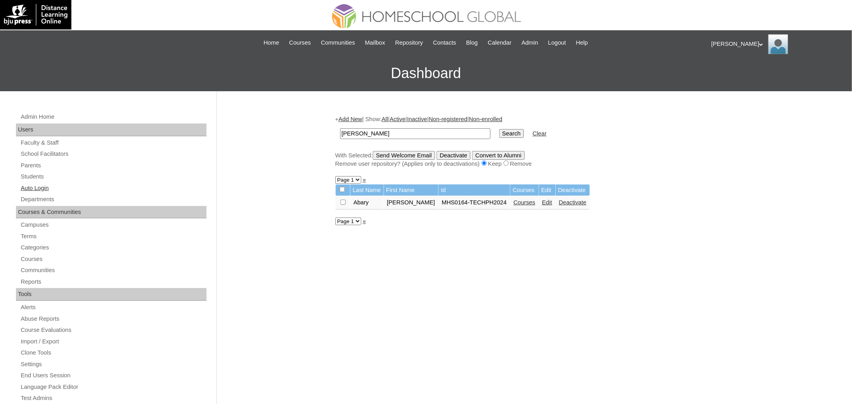
click at [47, 187] on link "Auto Login" at bounding box center [113, 188] width 187 height 10
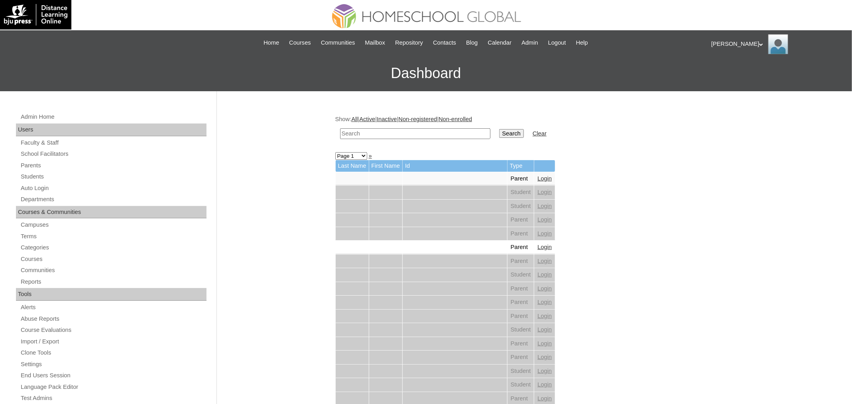
click at [393, 135] on input "text" at bounding box center [415, 133] width 150 height 11
paste input "[PERSON_NAME]"
type input "[PERSON_NAME]"
click at [499, 129] on input "Search" at bounding box center [511, 133] width 25 height 9
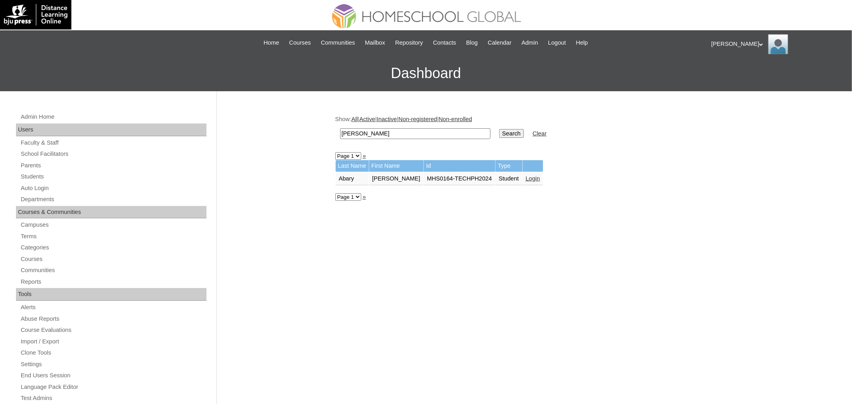
click at [532, 176] on link "Login" at bounding box center [533, 178] width 14 height 6
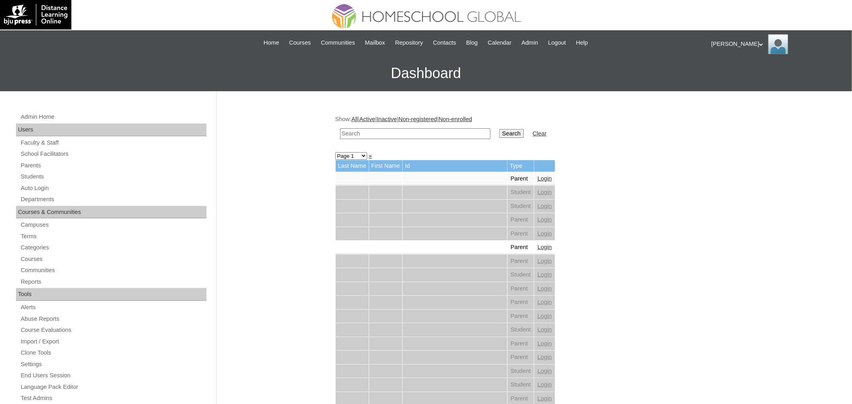
click at [419, 129] on input "text" at bounding box center [415, 133] width 150 height 11
paste input "[PERSON_NAME]"
type input "Sarah Asha"
click at [499, 129] on input "Search" at bounding box center [511, 133] width 25 height 9
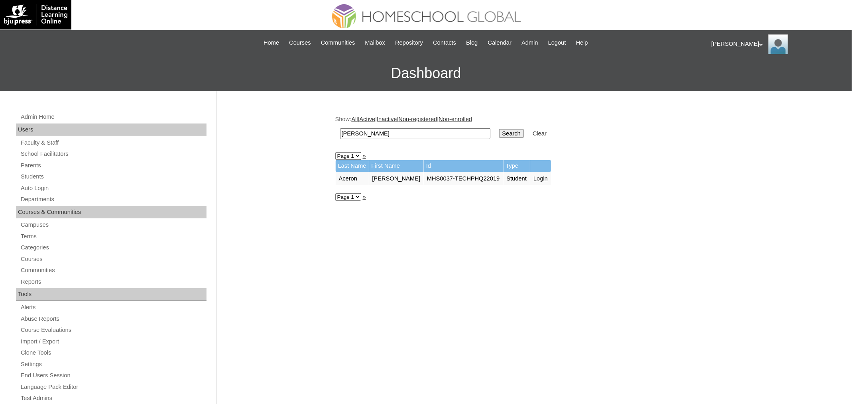
click at [537, 176] on link "Login" at bounding box center [541, 178] width 14 height 6
